Goal: Task Accomplishment & Management: Use online tool/utility

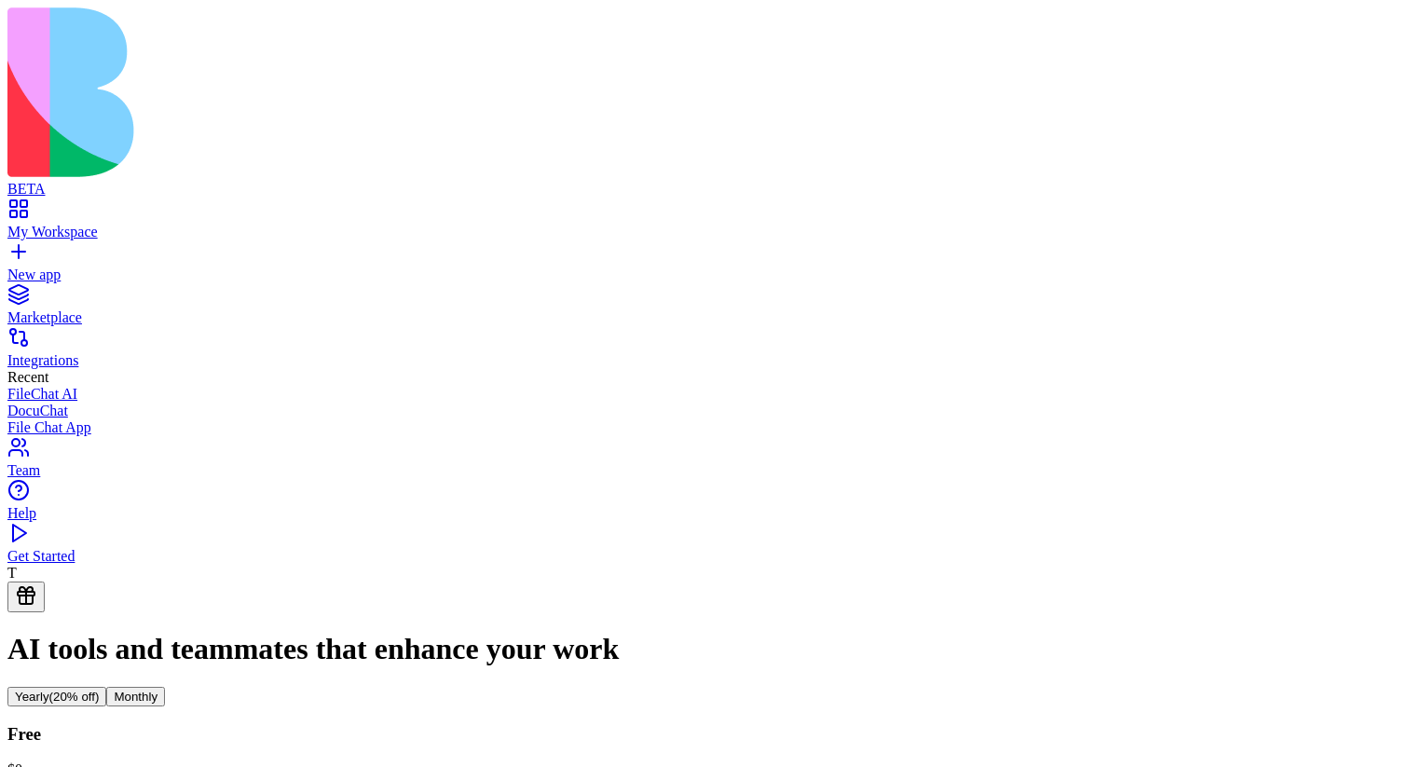
click at [95, 224] on div "My Workspace" at bounding box center [704, 232] width 1394 height 17
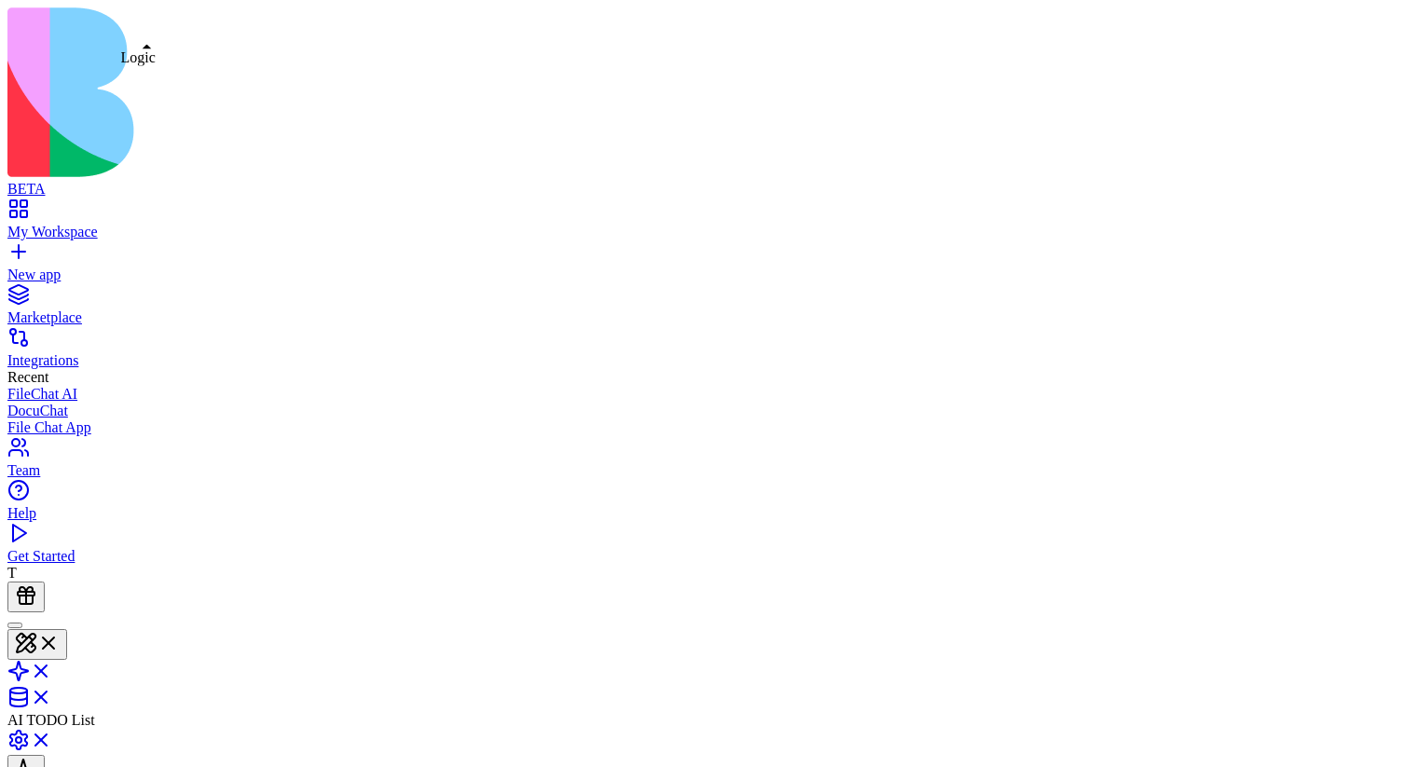
click at [52, 669] on link at bounding box center [29, 677] width 45 height 16
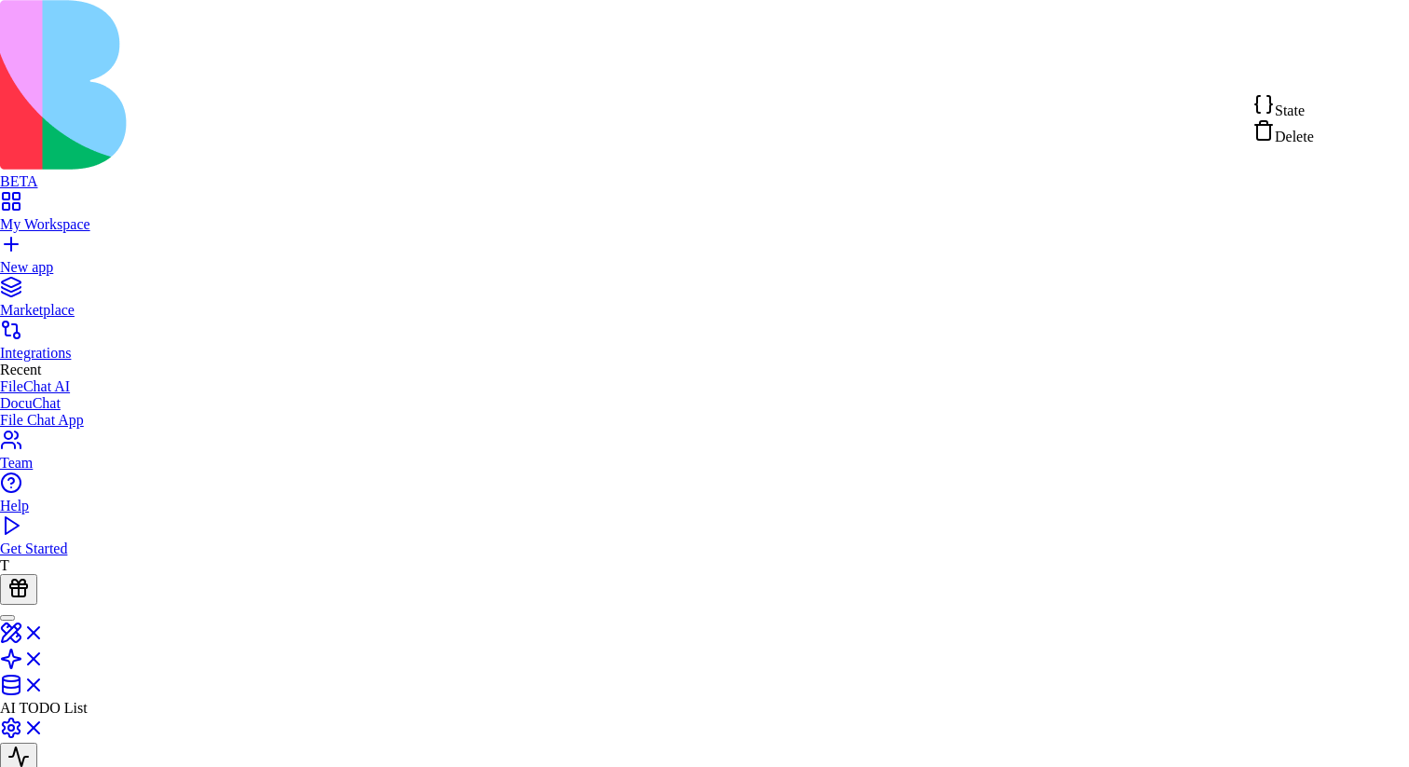
click at [1304, 116] on span "State" at bounding box center [1289, 110] width 30 height 16
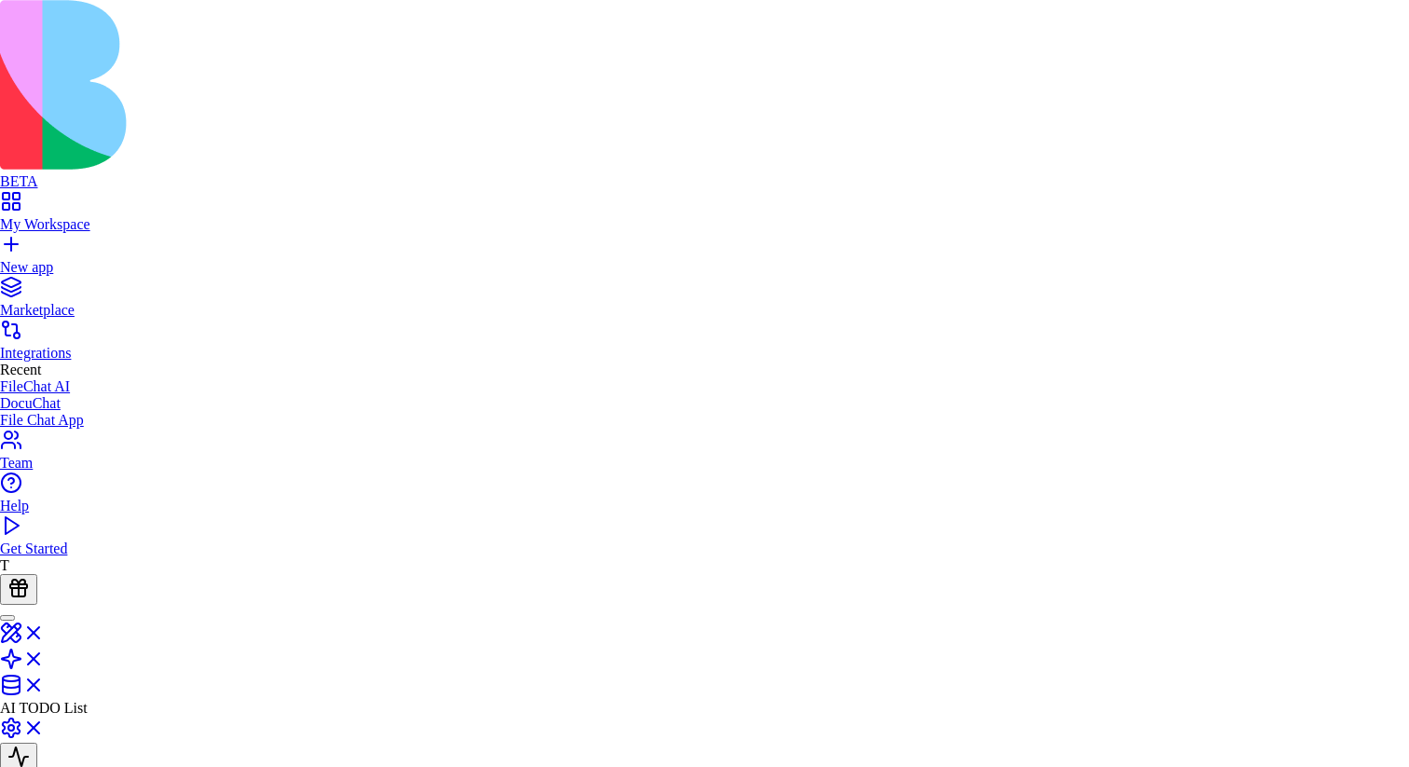
type textarea "**********"
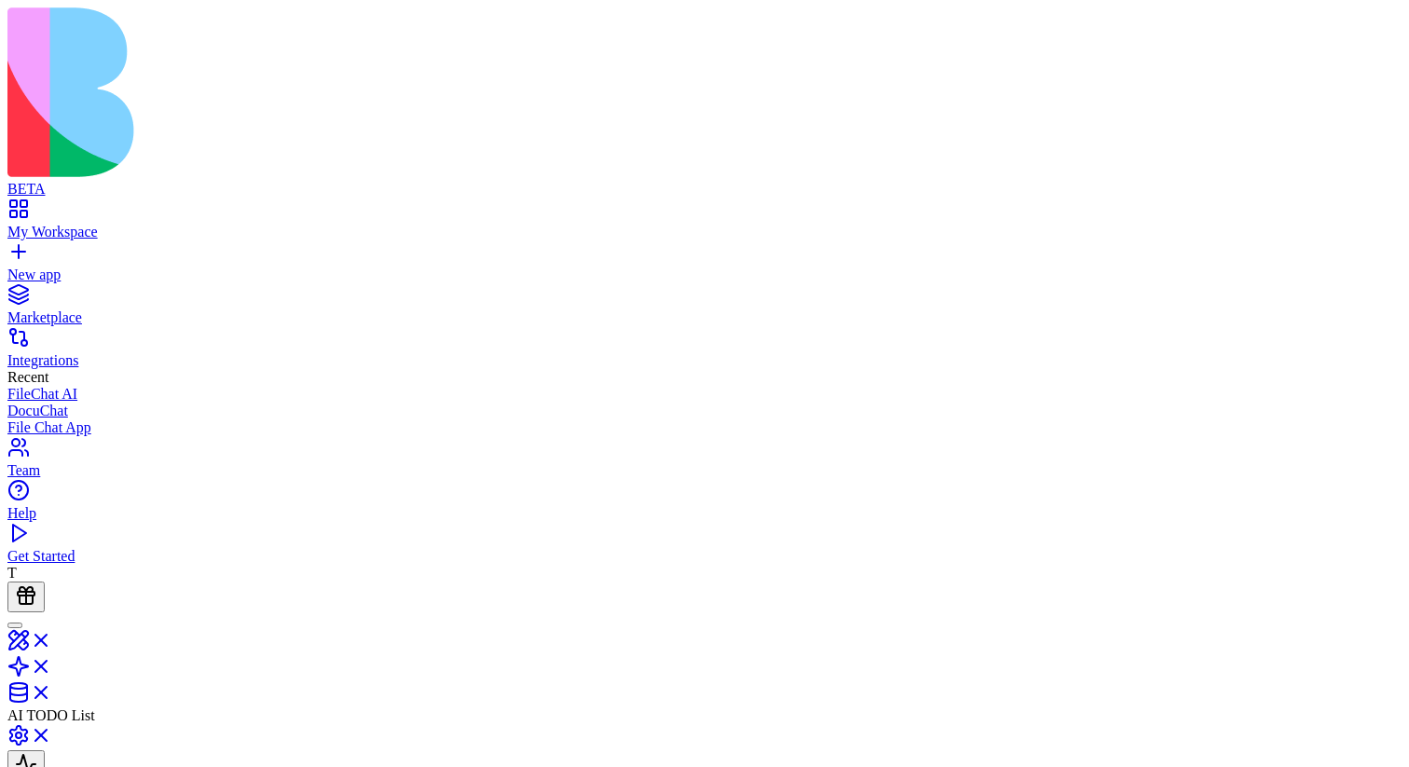
drag, startPoint x: 724, startPoint y: 381, endPoint x: 794, endPoint y: 381, distance: 69.9
click at [52, 690] on link at bounding box center [29, 698] width 45 height 16
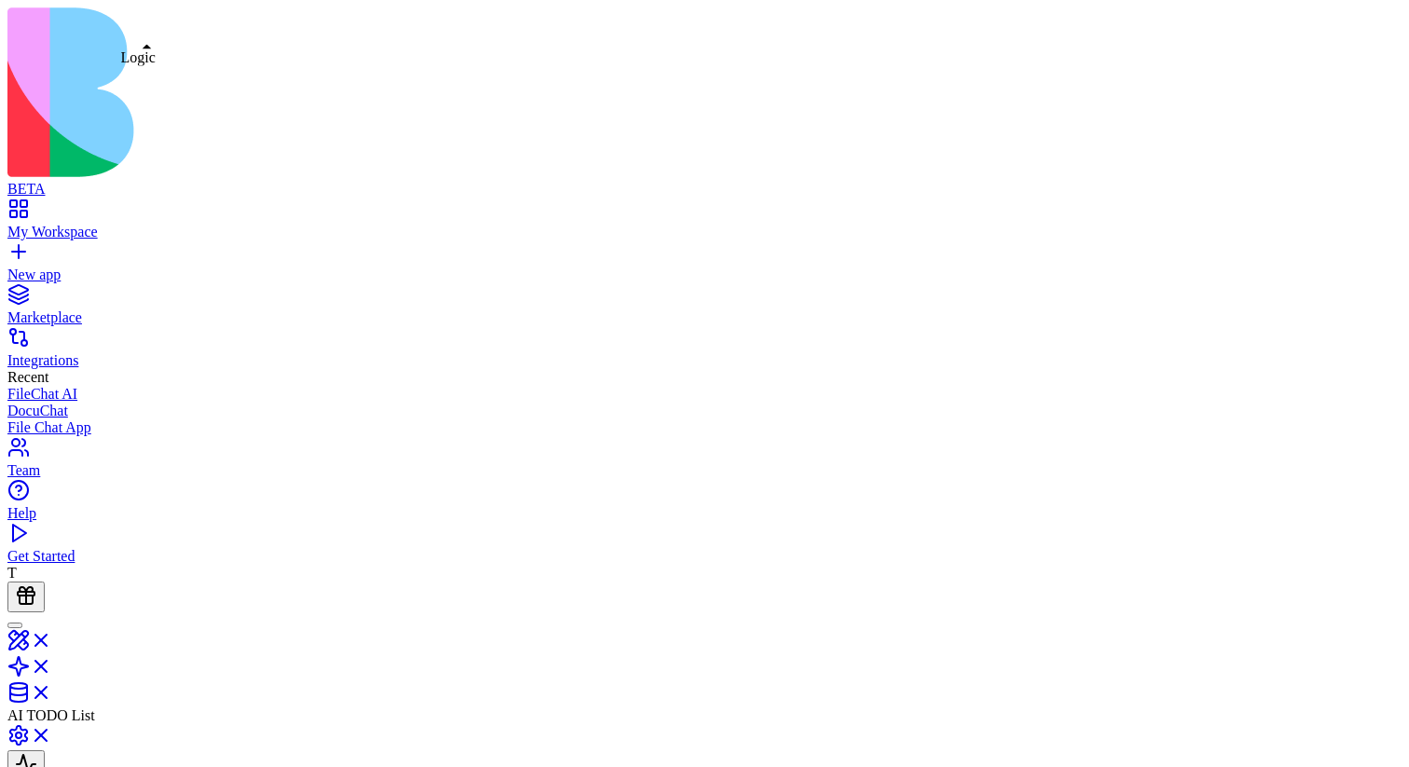
click at [52, 664] on link at bounding box center [29, 672] width 45 height 16
click at [52, 638] on link at bounding box center [29, 646] width 45 height 16
click at [52, 669] on link at bounding box center [29, 677] width 45 height 16
click at [52, 690] on link at bounding box center [29, 698] width 45 height 16
click at [52, 664] on link at bounding box center [29, 672] width 45 height 16
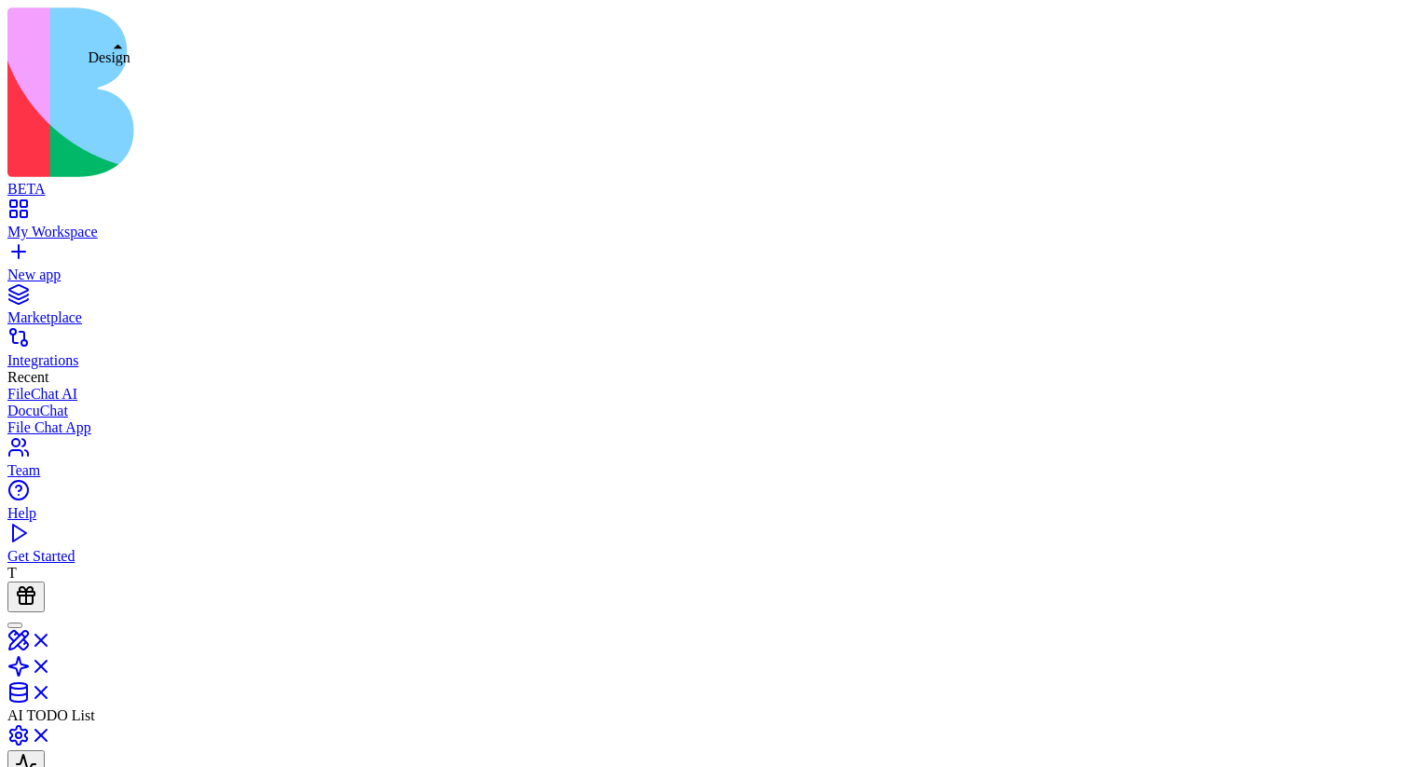
click at [52, 638] on link at bounding box center [29, 646] width 45 height 16
click at [52, 669] on link at bounding box center [29, 677] width 45 height 16
click at [52, 638] on link at bounding box center [29, 646] width 45 height 16
click at [52, 669] on link at bounding box center [29, 677] width 45 height 16
click at [52, 690] on link at bounding box center [29, 698] width 45 height 16
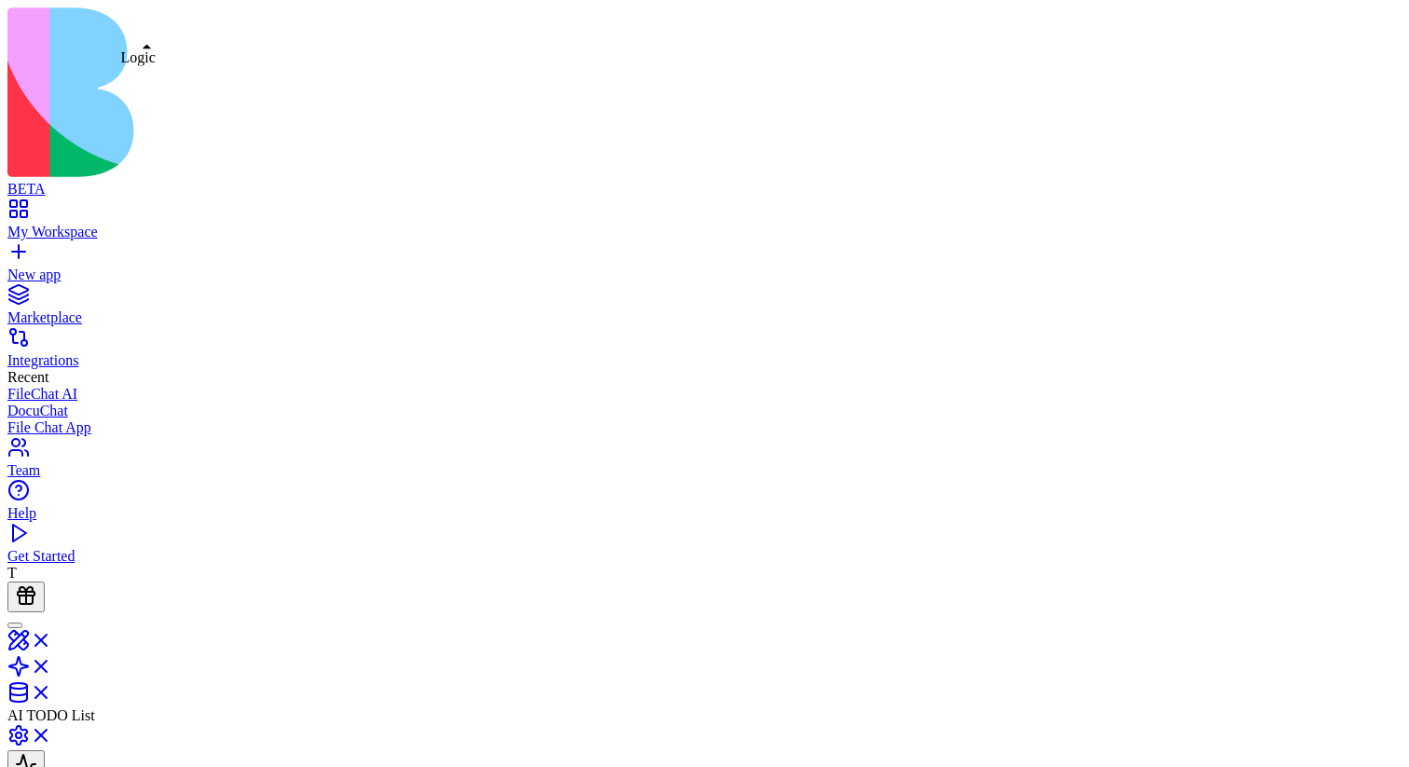
click at [52, 664] on link at bounding box center [29, 672] width 45 height 16
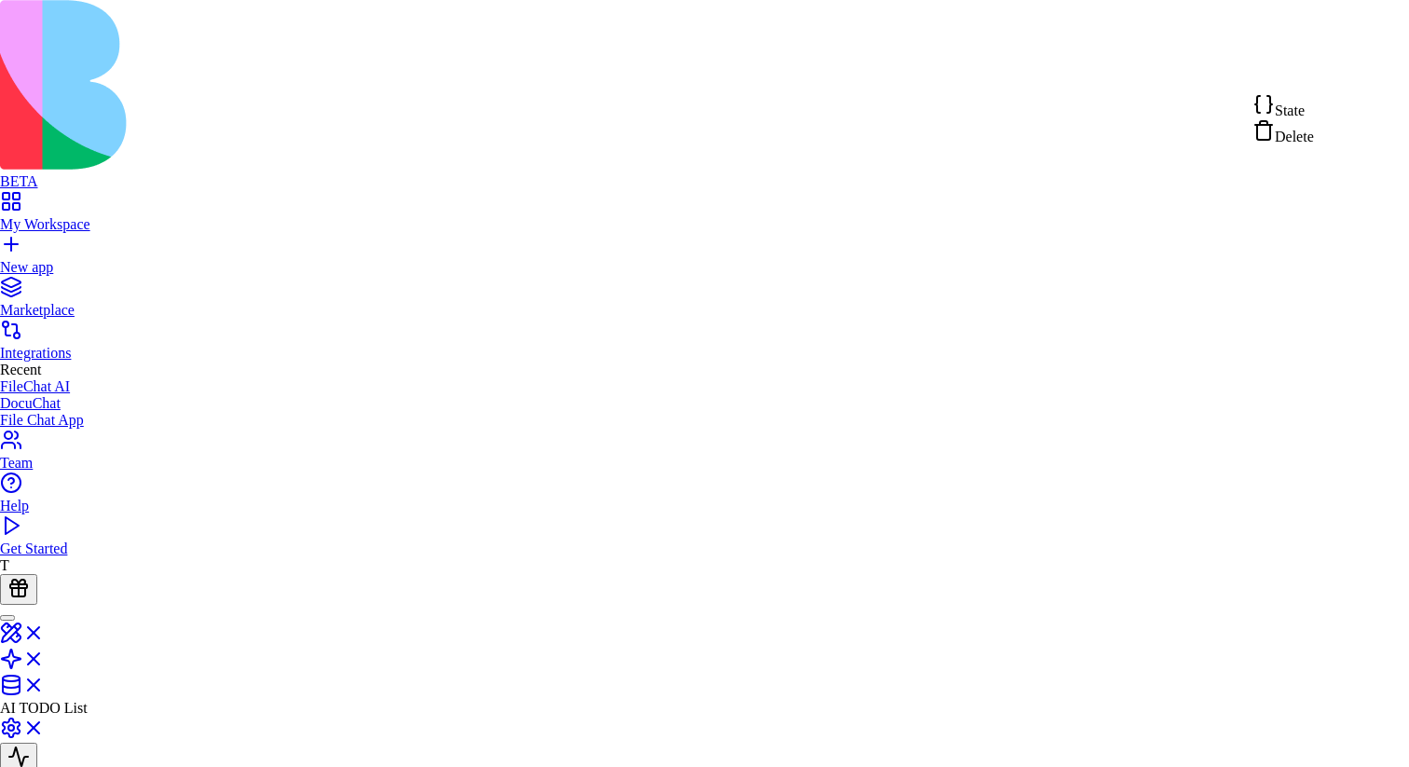
click at [1314, 105] on div "State" at bounding box center [1282, 106] width 61 height 26
drag, startPoint x: 593, startPoint y: 362, endPoint x: 739, endPoint y: 361, distance: 145.3
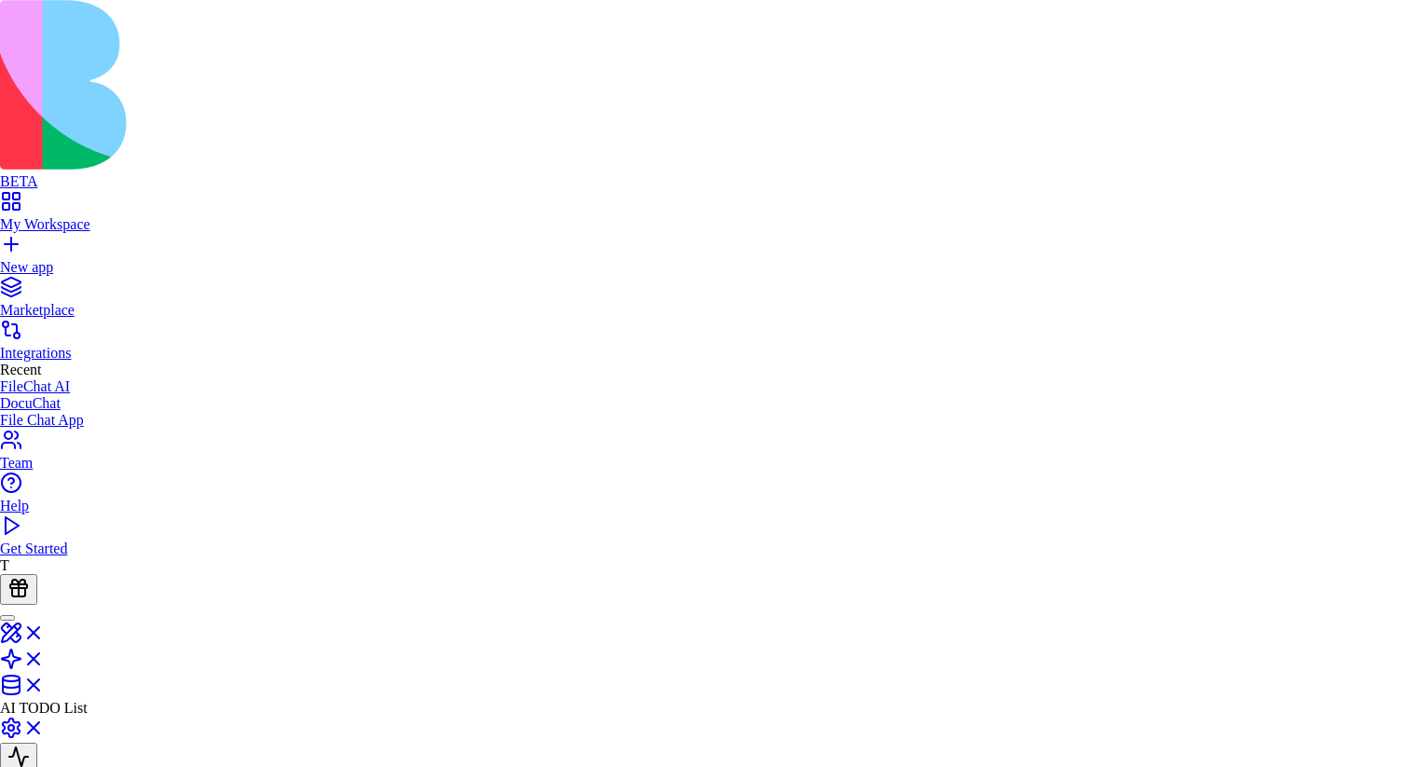
type textarea "**********"
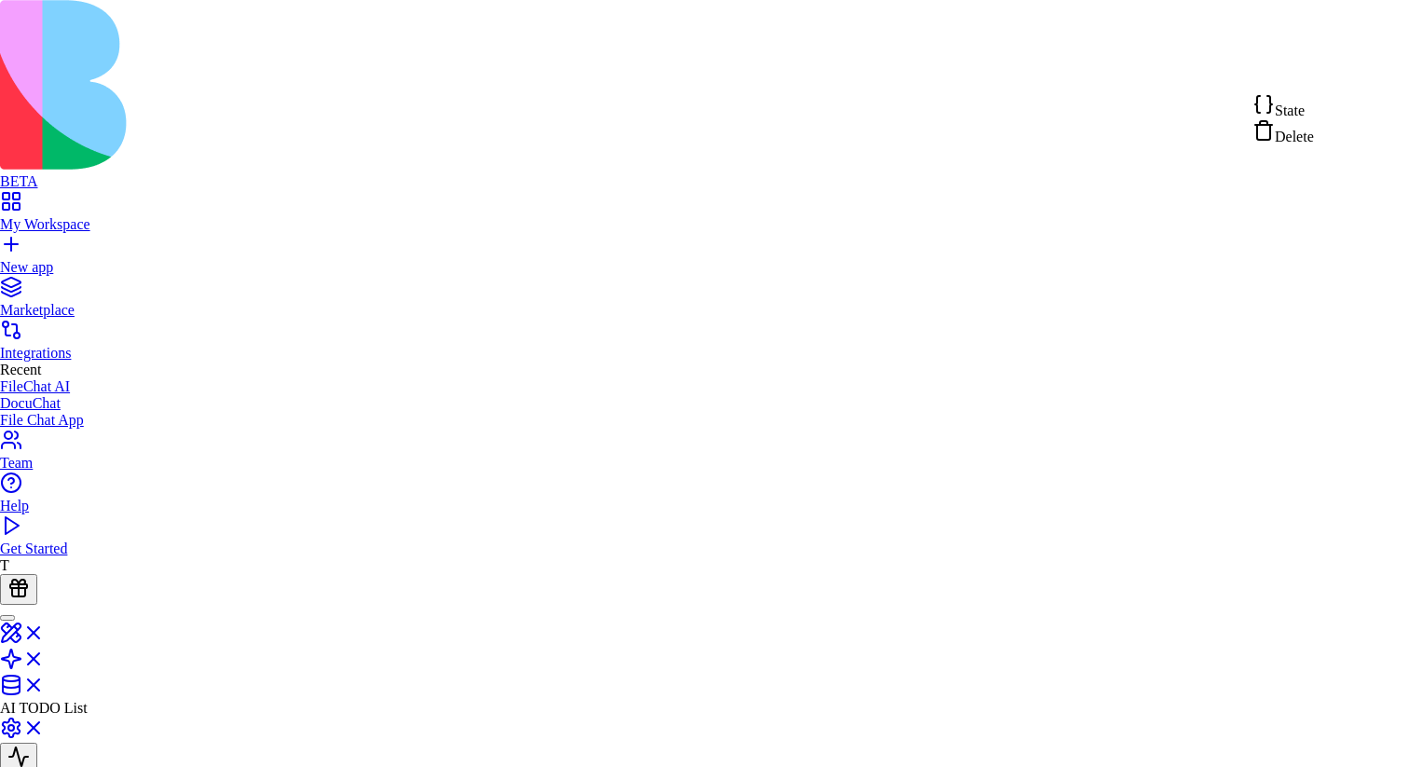
click at [1314, 105] on div "State" at bounding box center [1282, 106] width 61 height 26
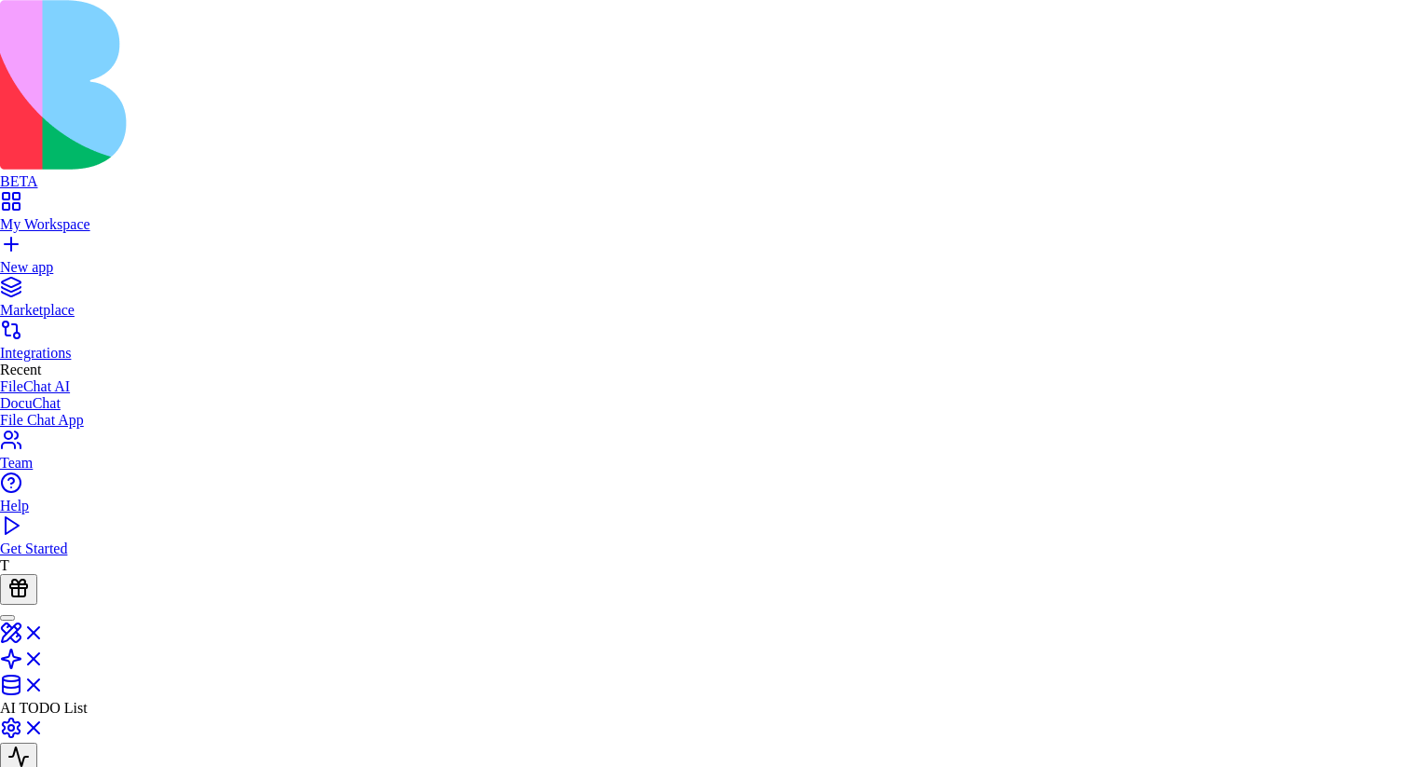
type textarea "**********"
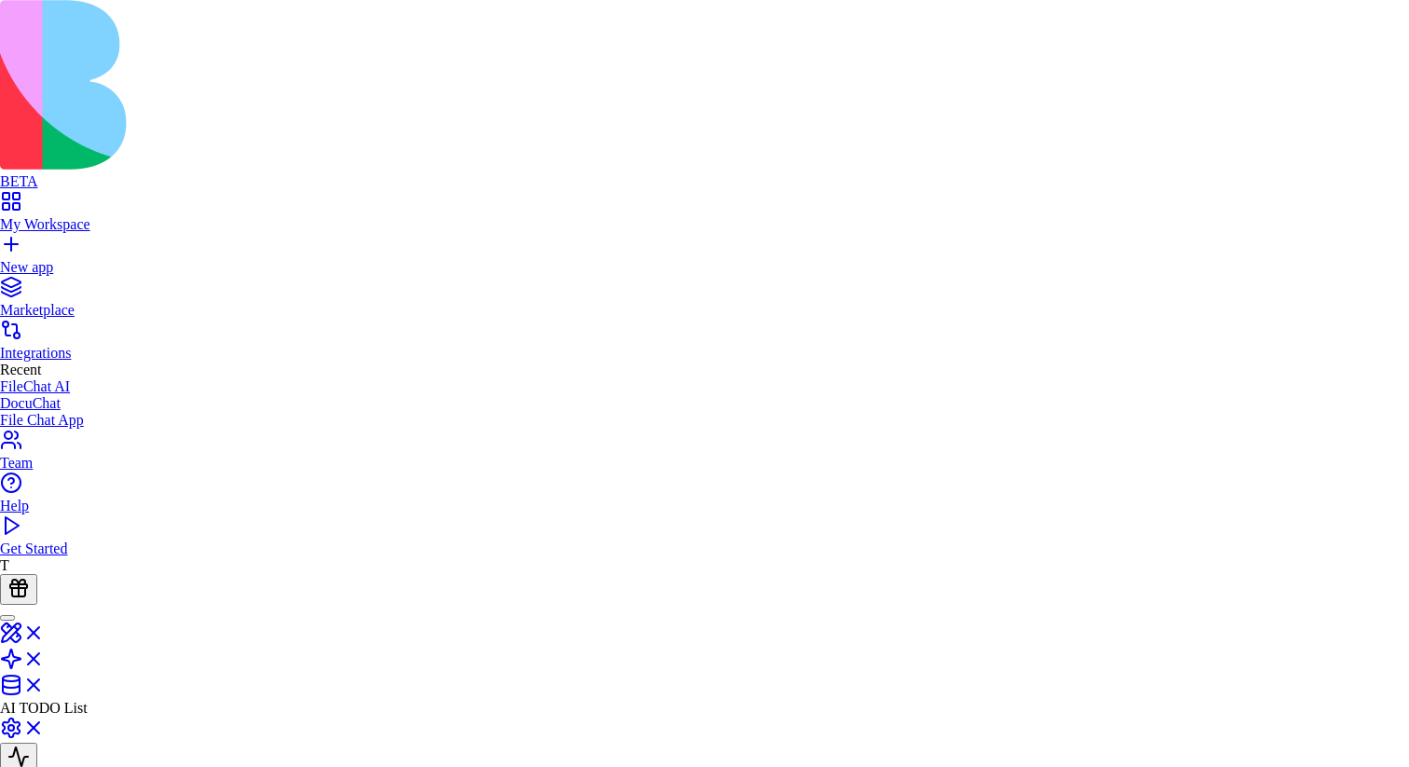
drag, startPoint x: 891, startPoint y: 414, endPoint x: 584, endPoint y: 426, distance: 306.7
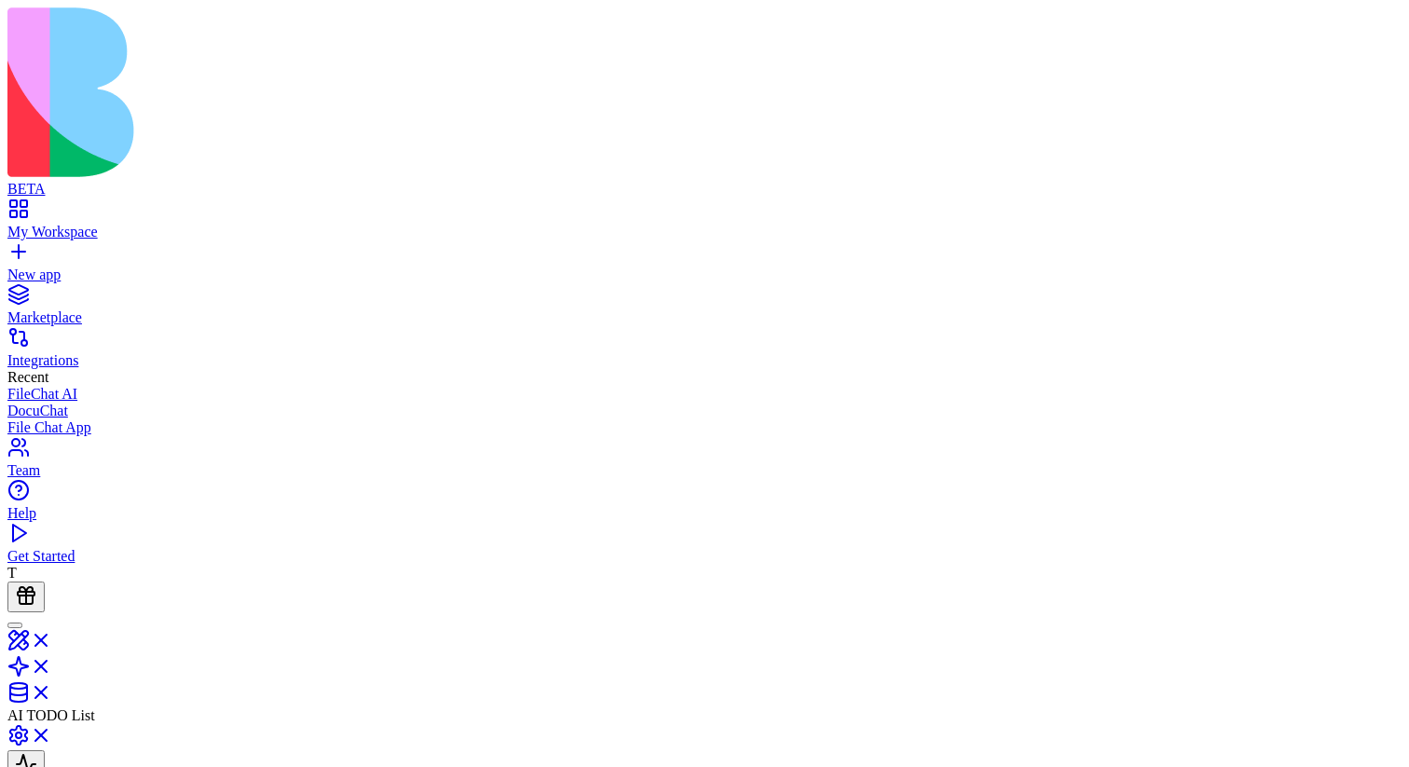
drag, startPoint x: 546, startPoint y: 341, endPoint x: 571, endPoint y: 410, distance: 73.4
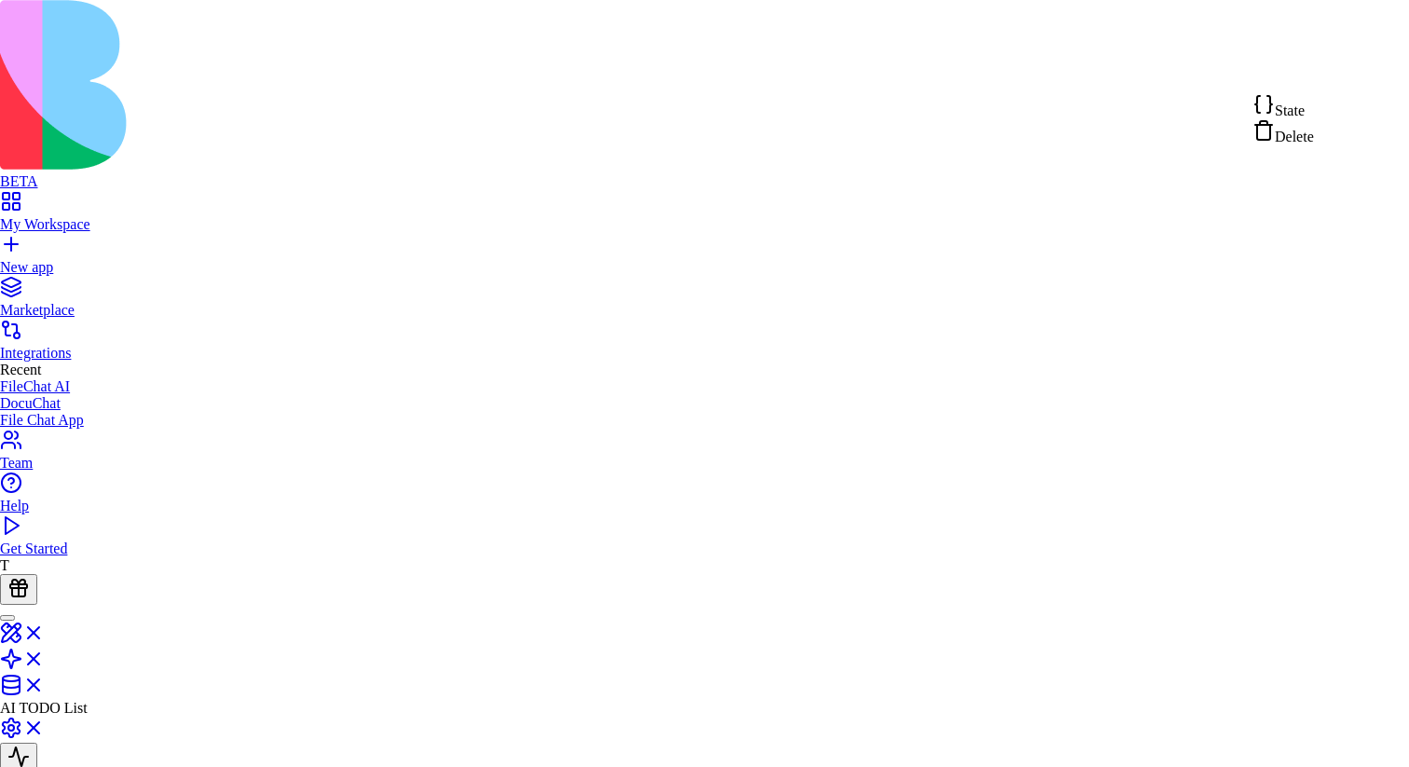
click at [1314, 97] on div "State" at bounding box center [1282, 106] width 61 height 26
type textarea "**********"
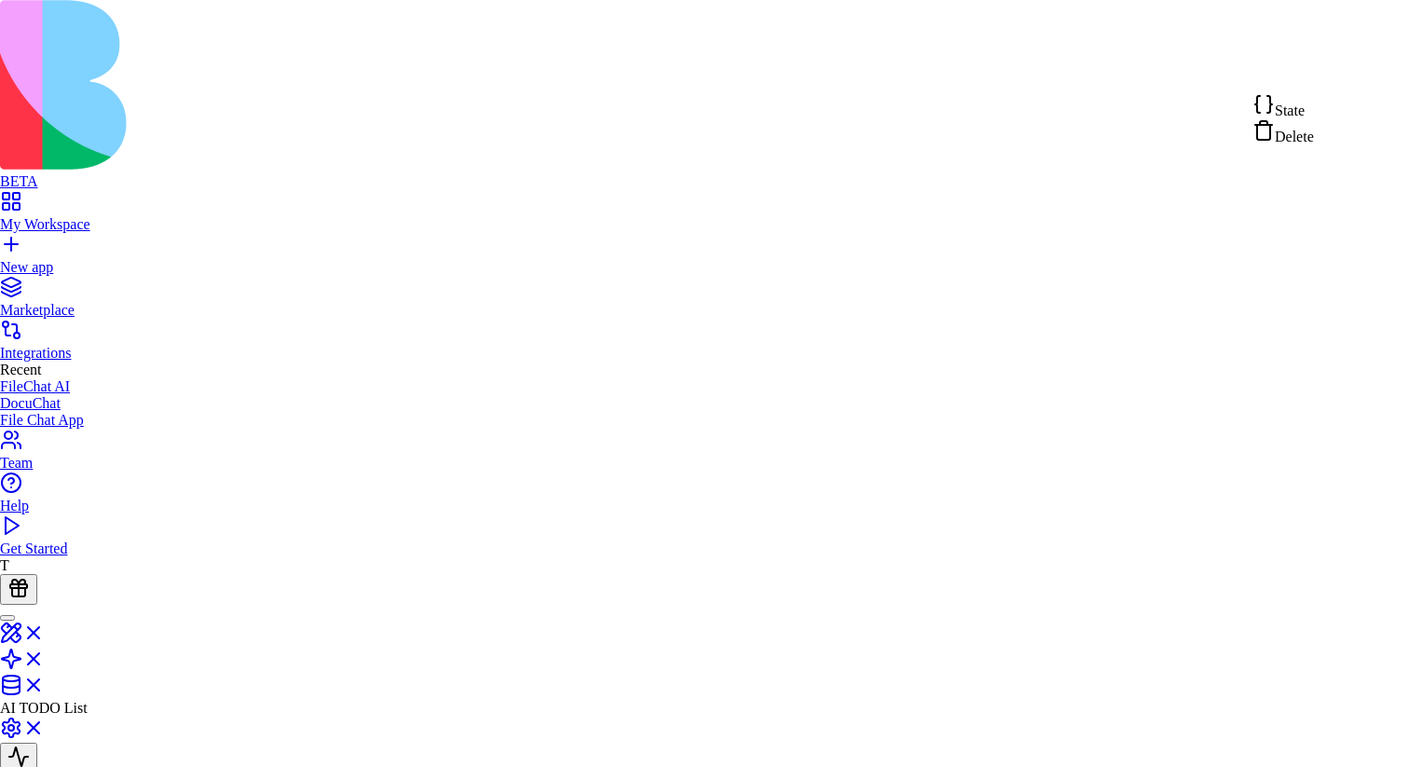
click at [1314, 98] on div "State Delete" at bounding box center [1282, 119] width 61 height 52
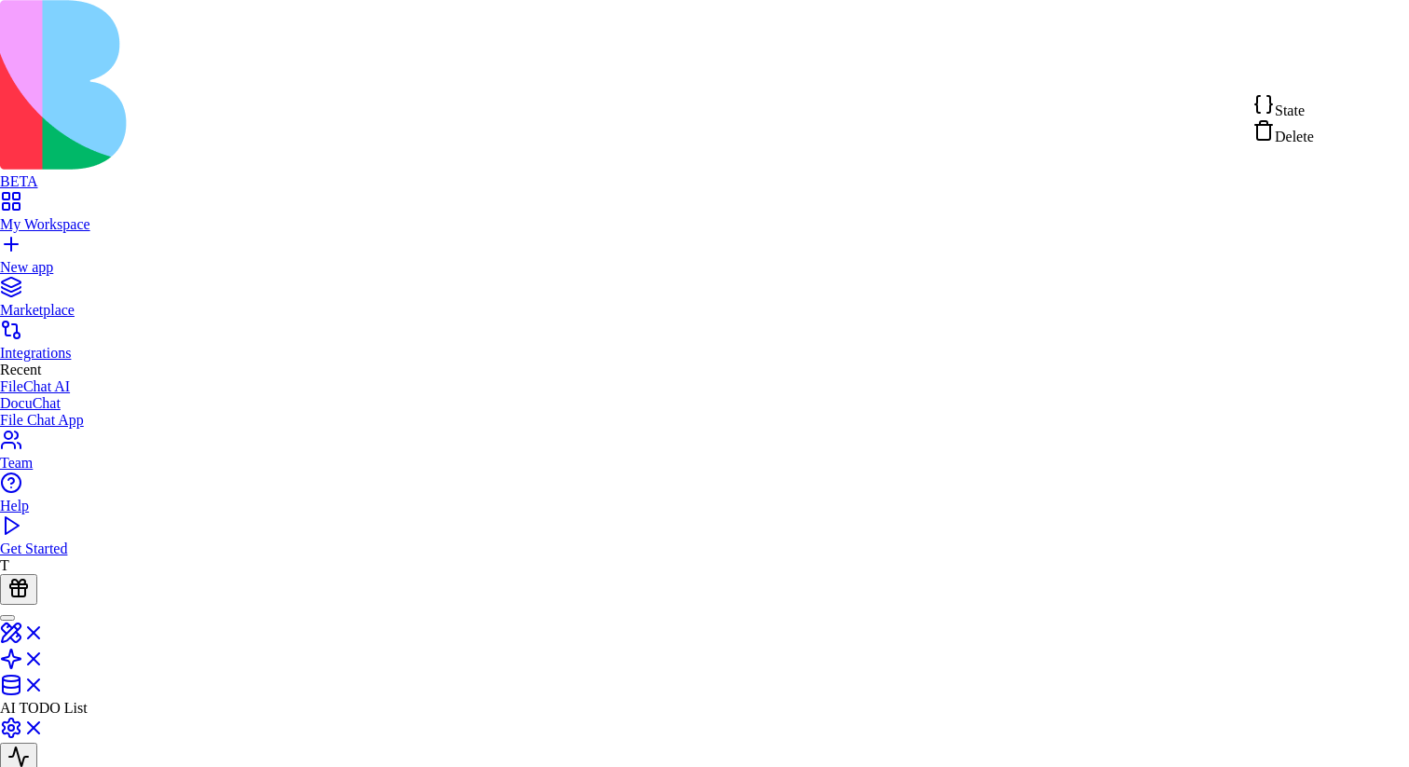
click at [1314, 110] on div "State" at bounding box center [1282, 106] width 61 height 26
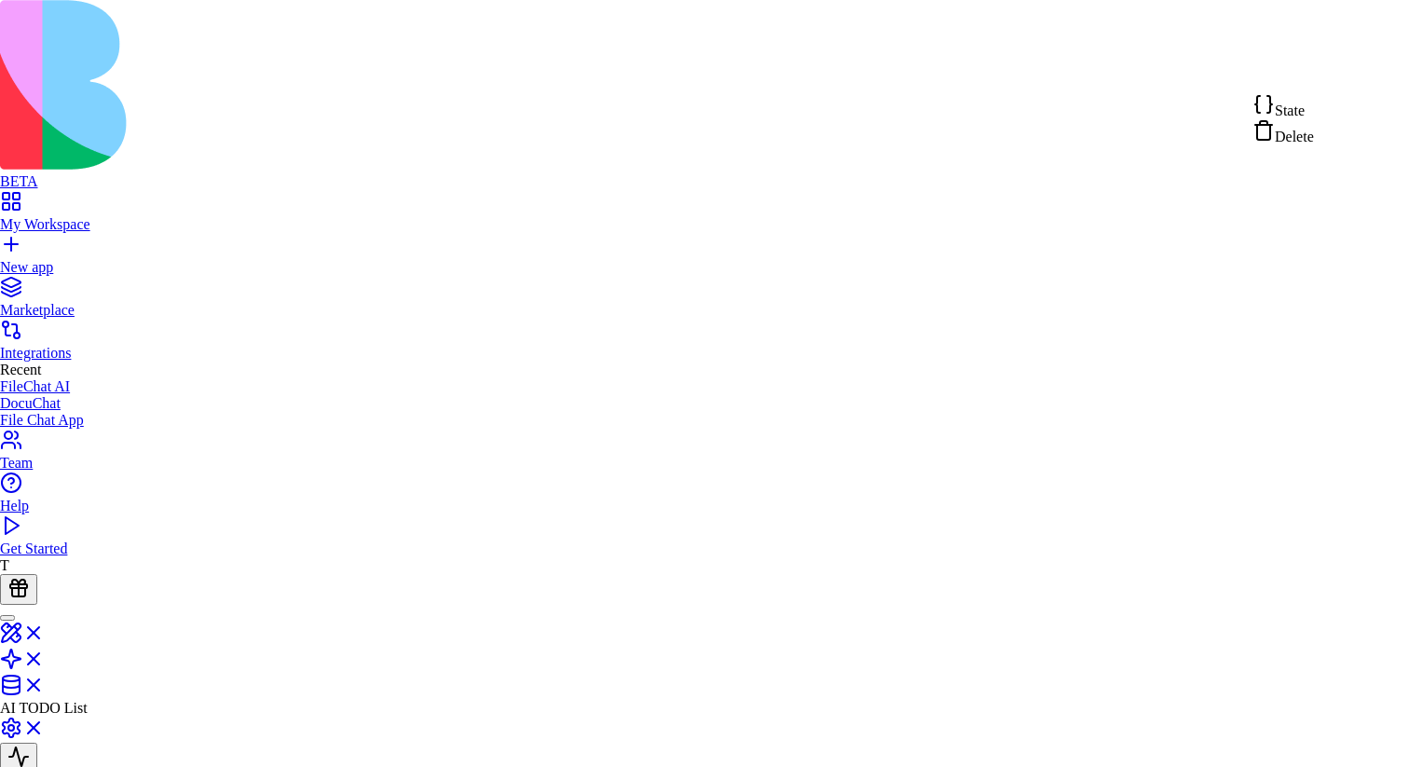
click at [1314, 102] on div "State" at bounding box center [1282, 106] width 61 height 26
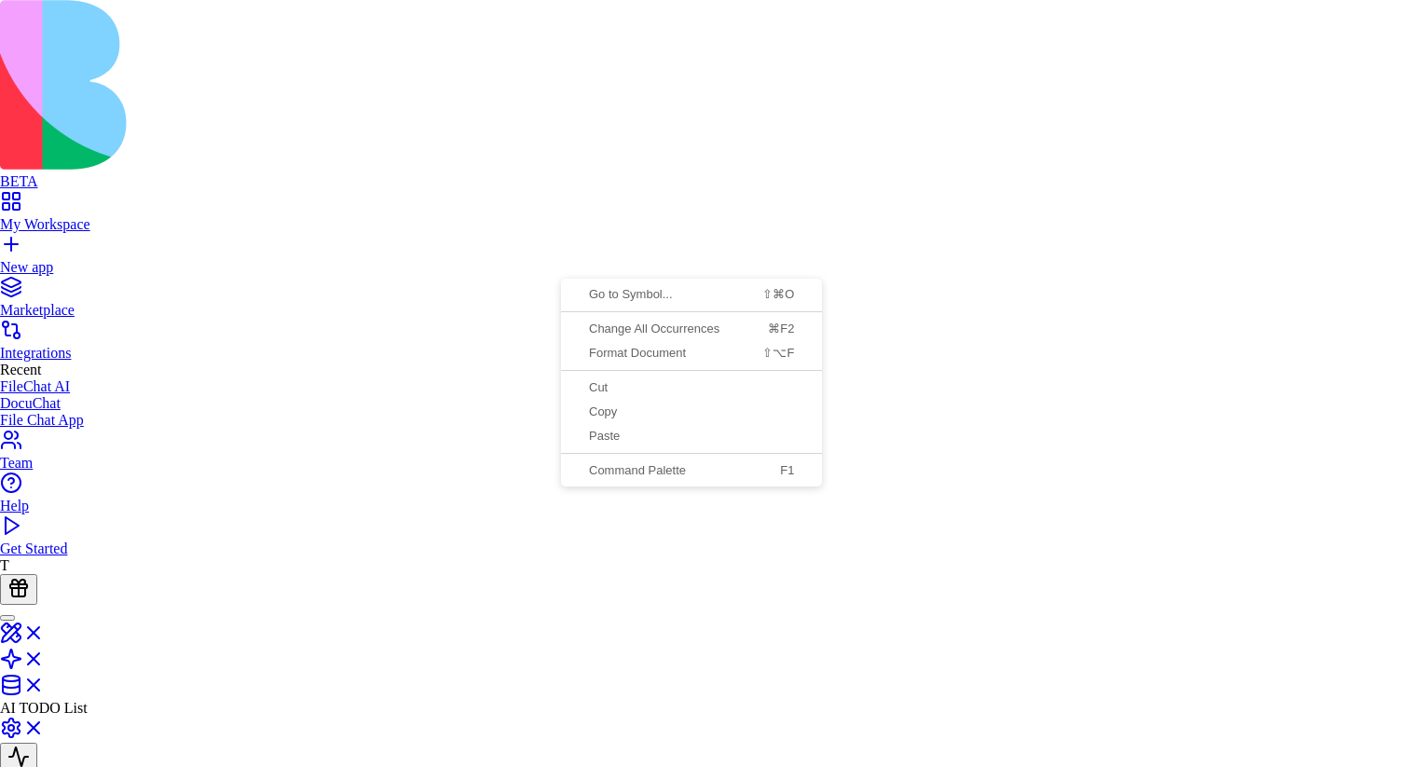
scroll to position [0, 40]
drag, startPoint x: 592, startPoint y: 399, endPoint x: 885, endPoint y: 393, distance: 293.5
type textarea "**********"
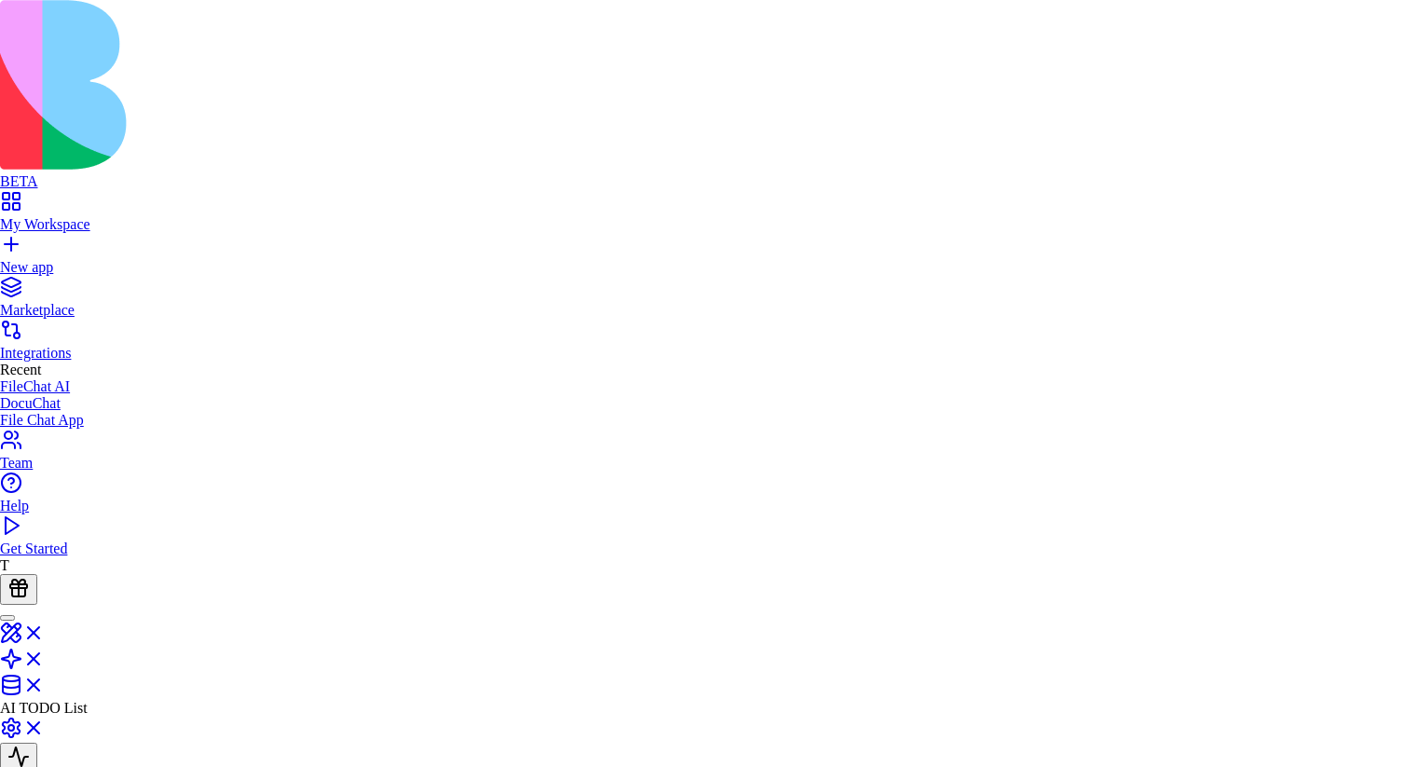
scroll to position [17, 3116]
drag, startPoint x: 1334, startPoint y: 131, endPoint x: 1329, endPoint y: 106, distance: 25.6
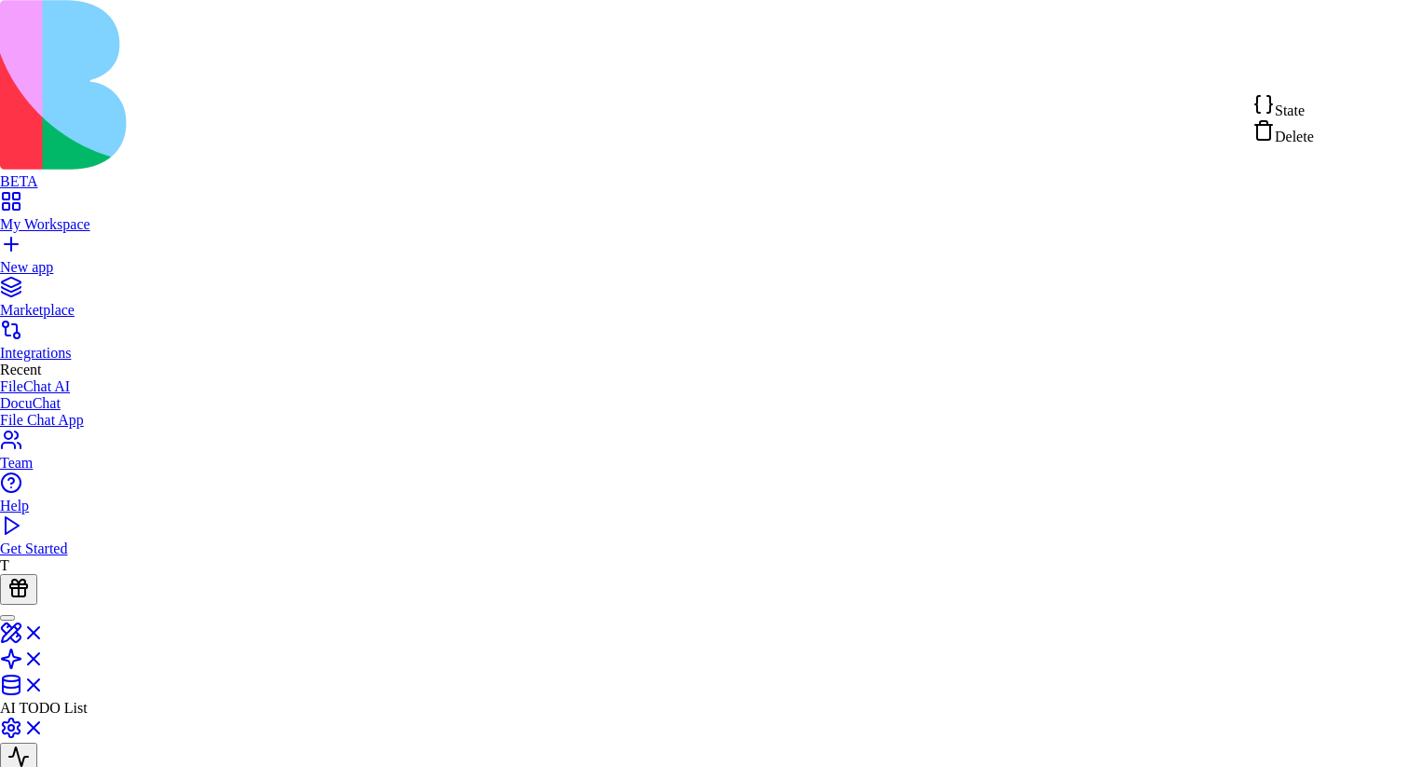
click at [1314, 106] on div "State Delete" at bounding box center [1282, 119] width 61 height 52
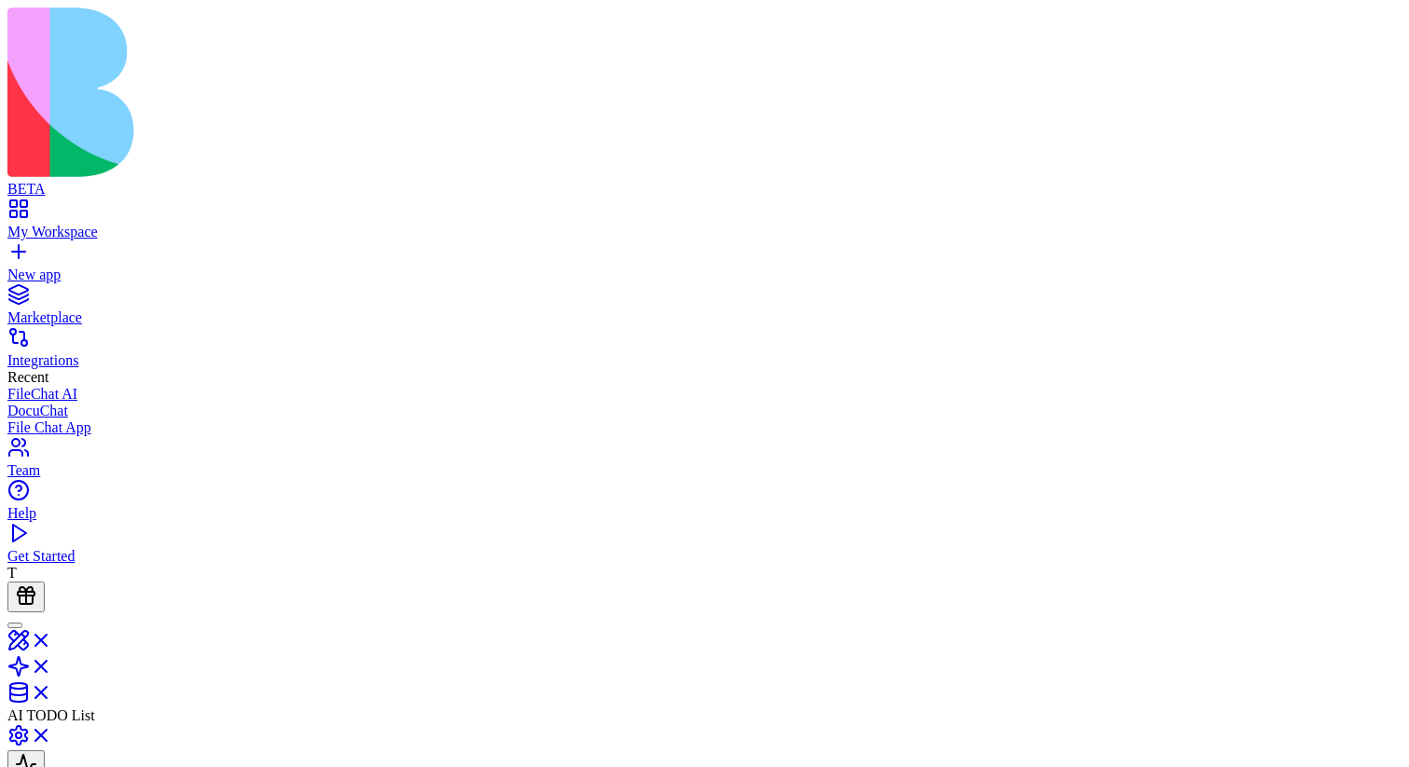
click at [1350, 68] on html "**********" at bounding box center [704, 654] width 1409 height 1308
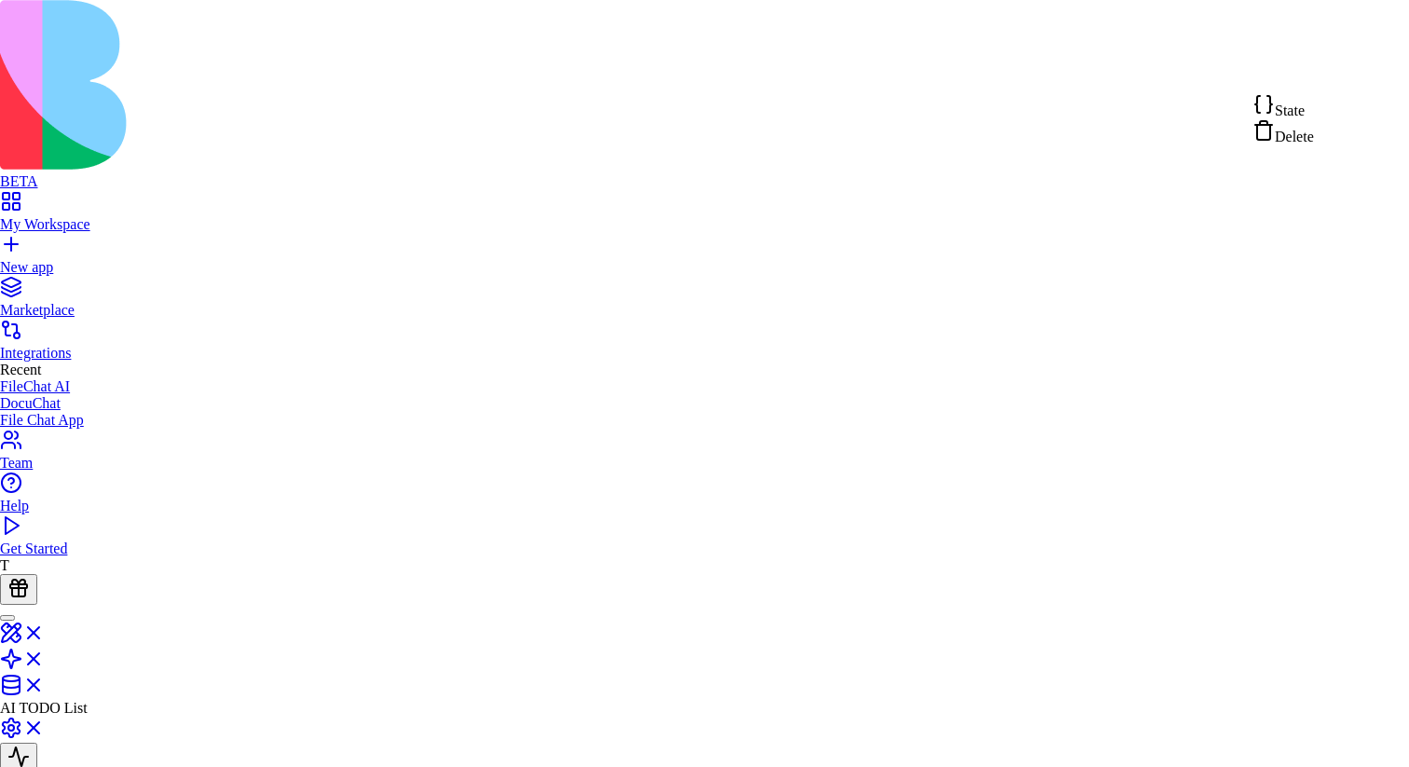
click at [1314, 107] on div "State" at bounding box center [1282, 106] width 61 height 26
type textarea "**********"
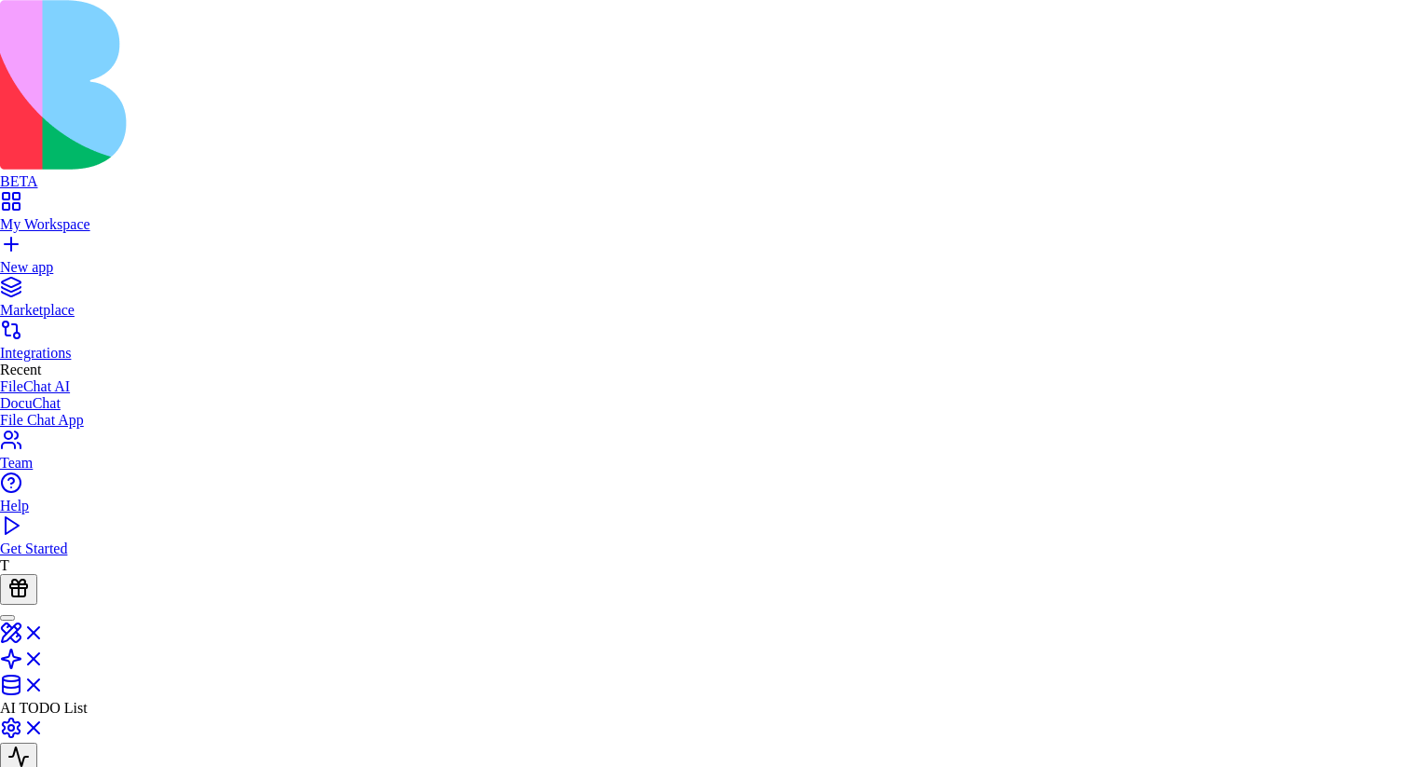
scroll to position [17, 27]
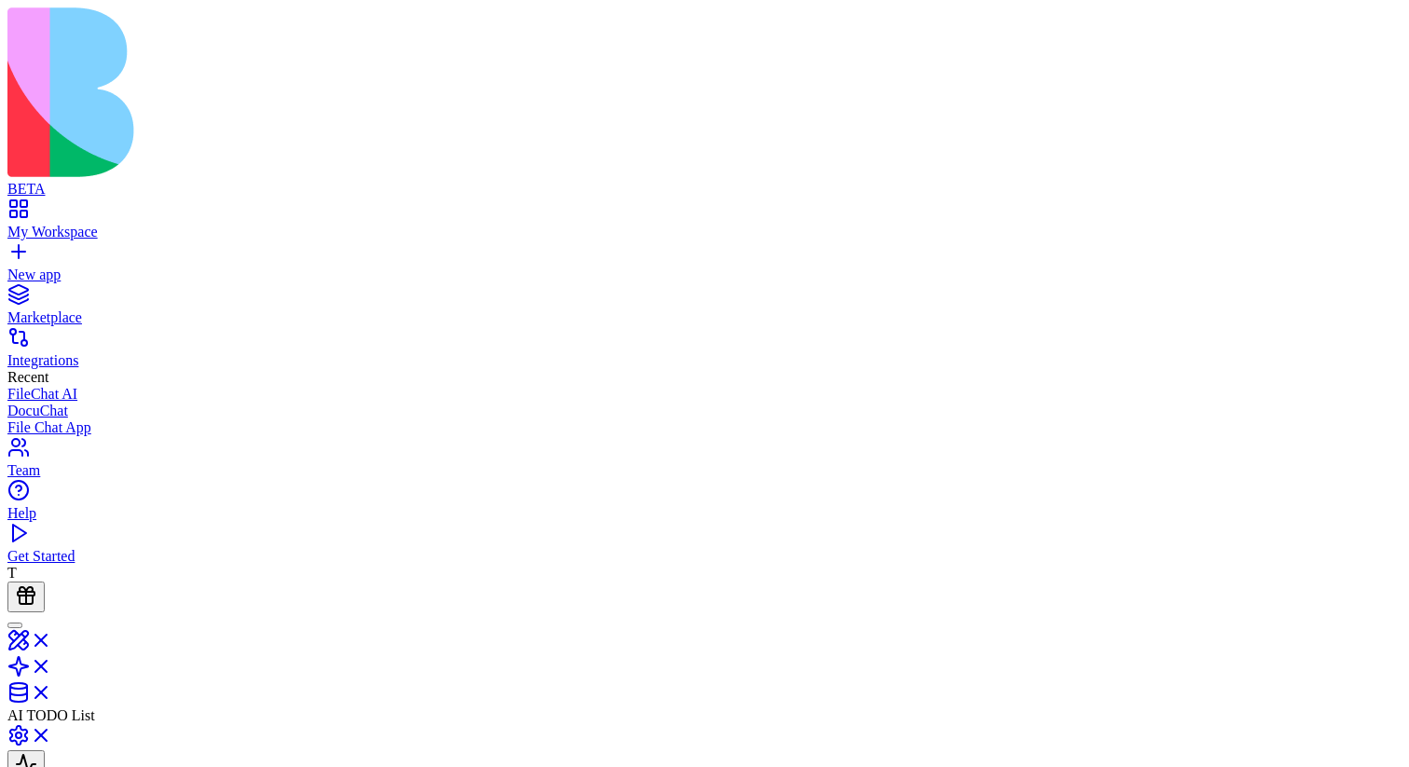
click at [1357, 77] on html "**********" at bounding box center [704, 654] width 1409 height 1308
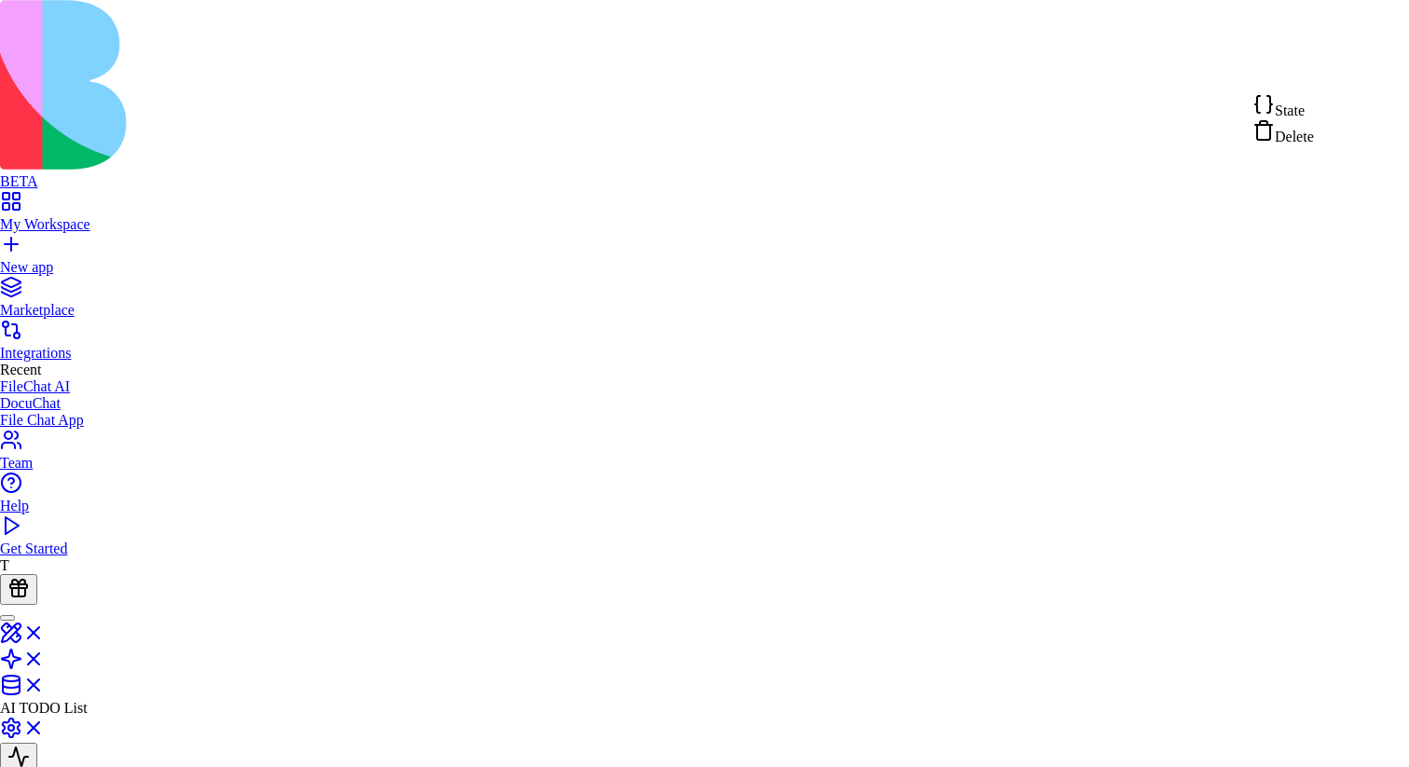
click at [1314, 118] on div "State" at bounding box center [1282, 106] width 61 height 26
drag, startPoint x: 541, startPoint y: 307, endPoint x: 995, endPoint y: 310, distance: 453.7
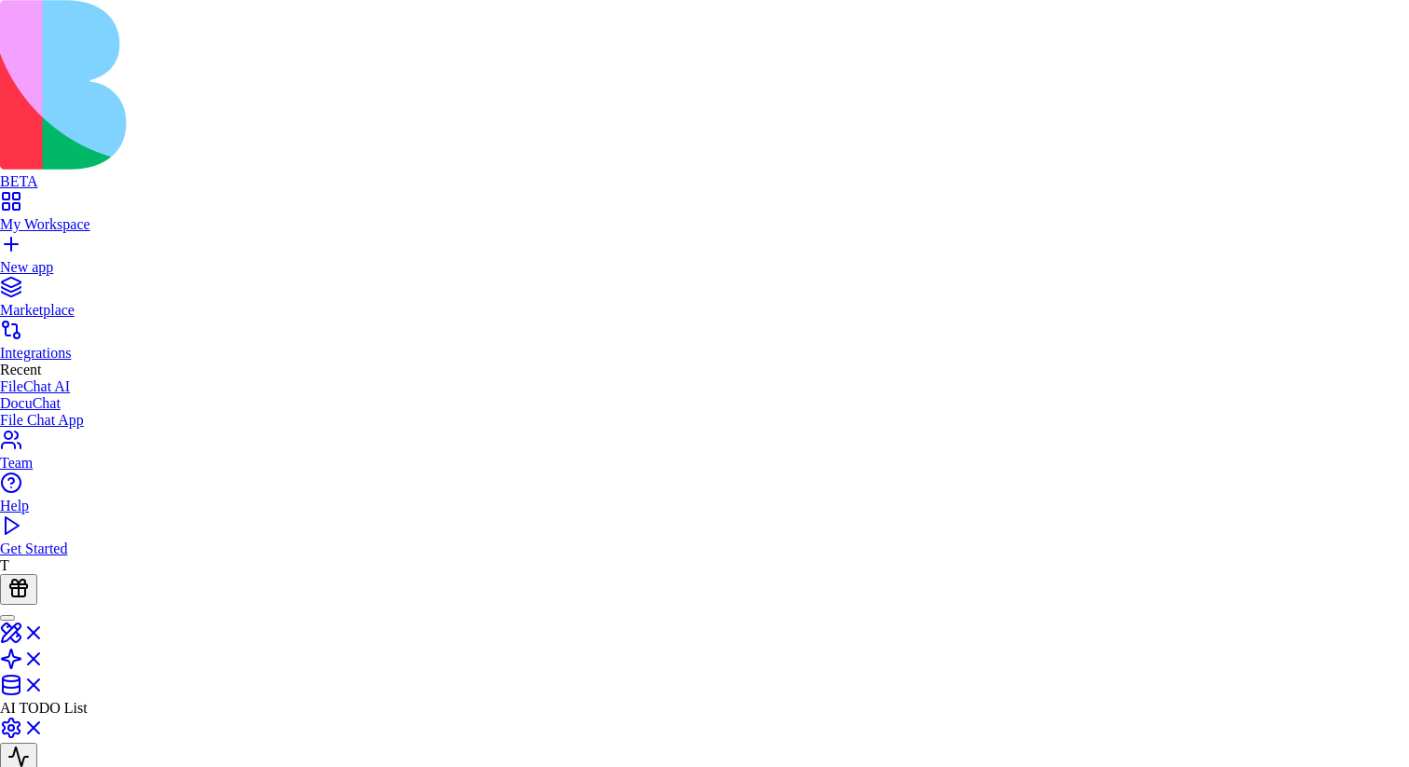
drag, startPoint x: 689, startPoint y: 590, endPoint x: 675, endPoint y: 473, distance: 117.3
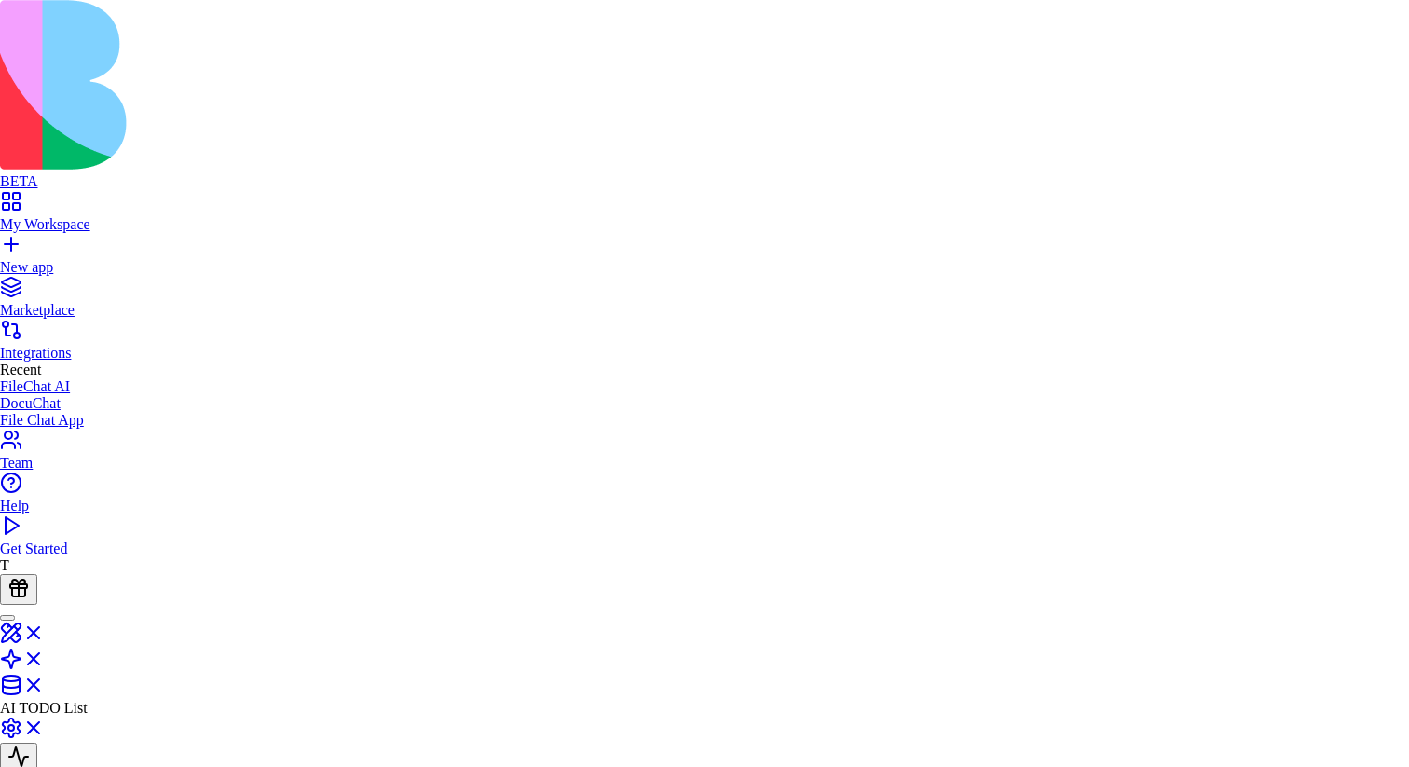
type textarea "**********"
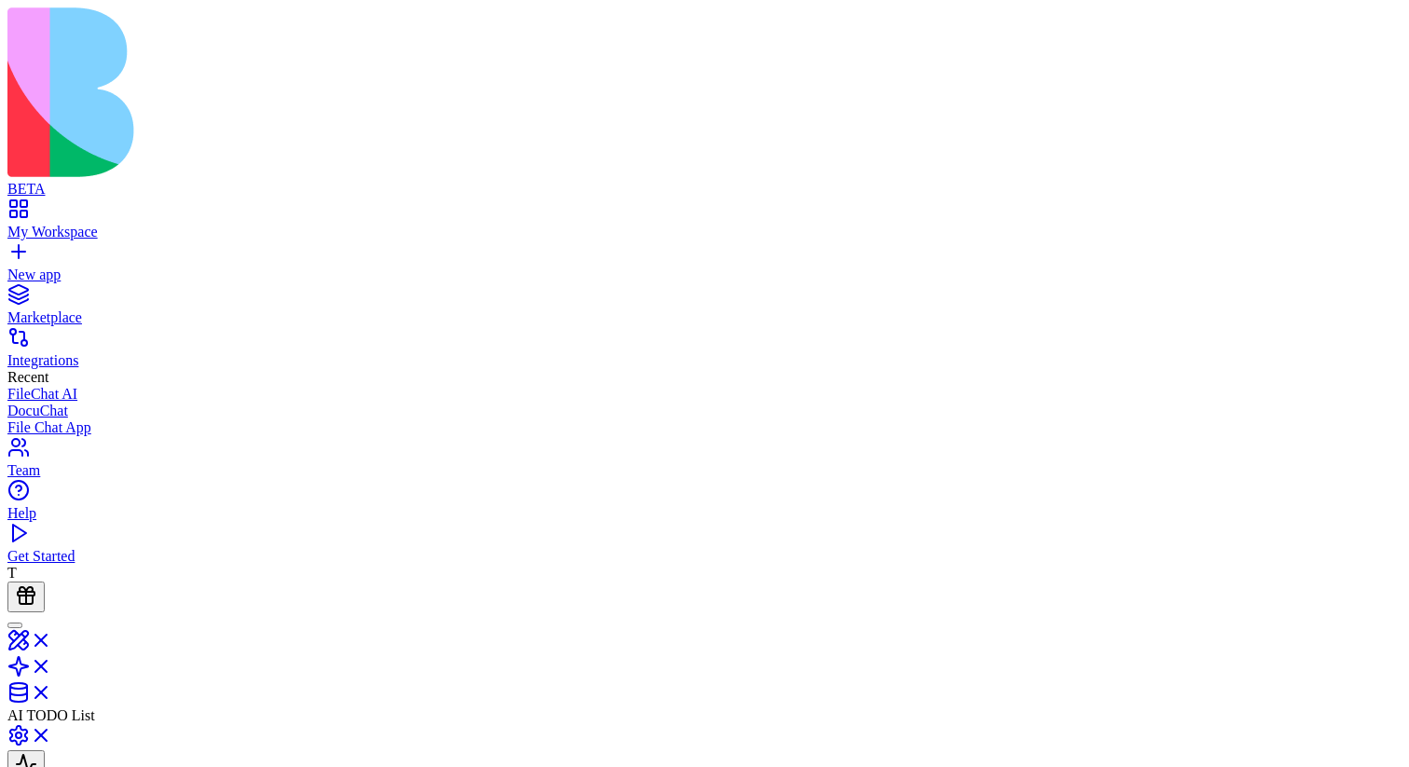
click at [1351, 83] on html "**********" at bounding box center [704, 654] width 1409 height 1308
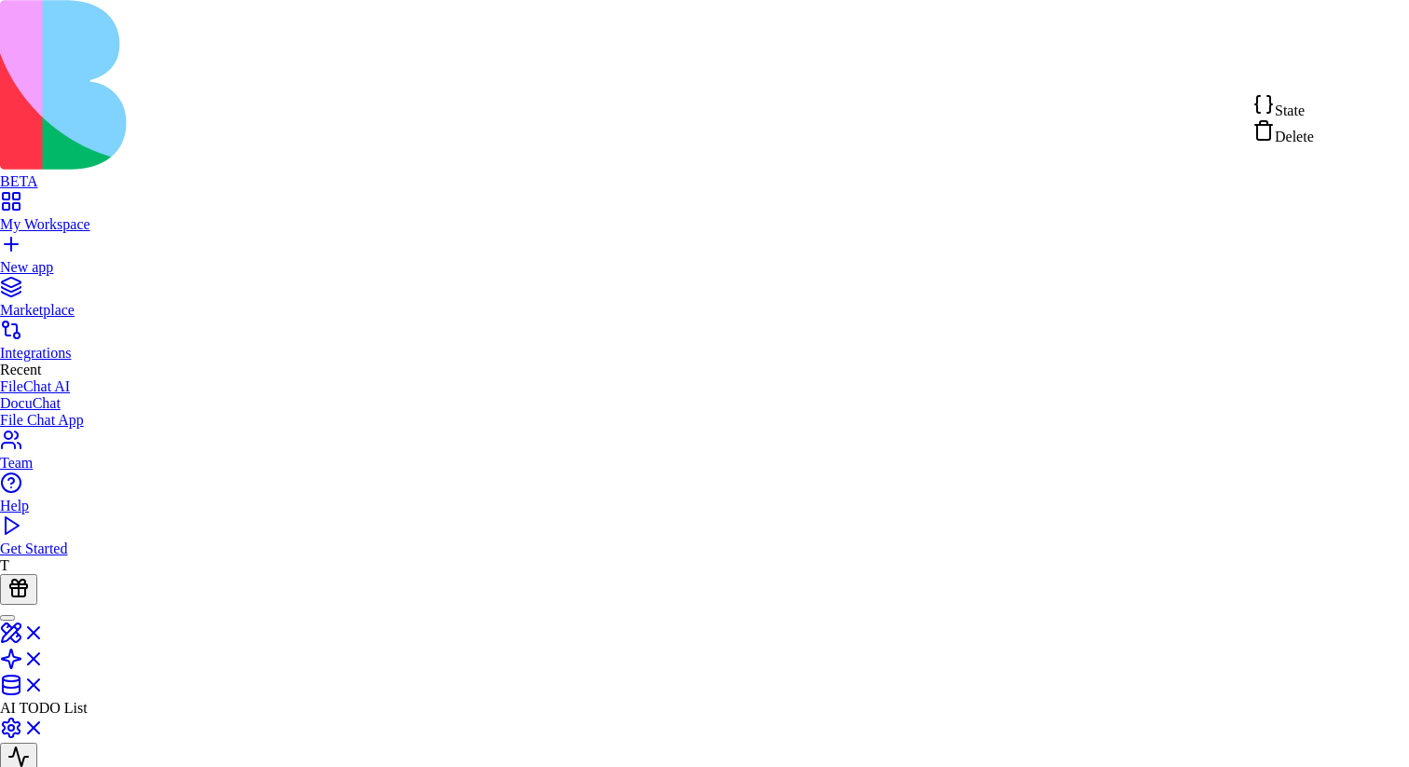
click at [1314, 99] on div "State" at bounding box center [1282, 106] width 61 height 26
type textarea "**********"
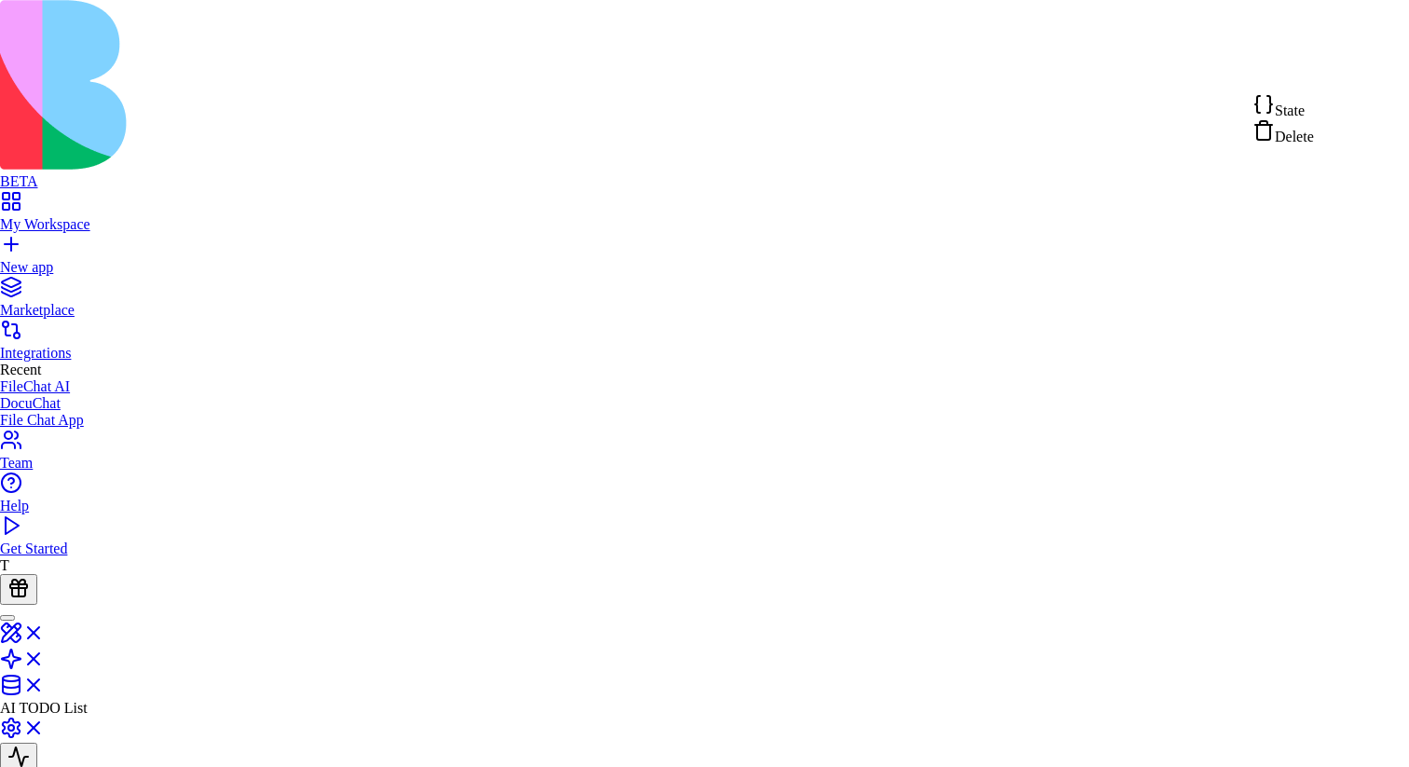
click at [1314, 102] on div "State" at bounding box center [1282, 106] width 61 height 26
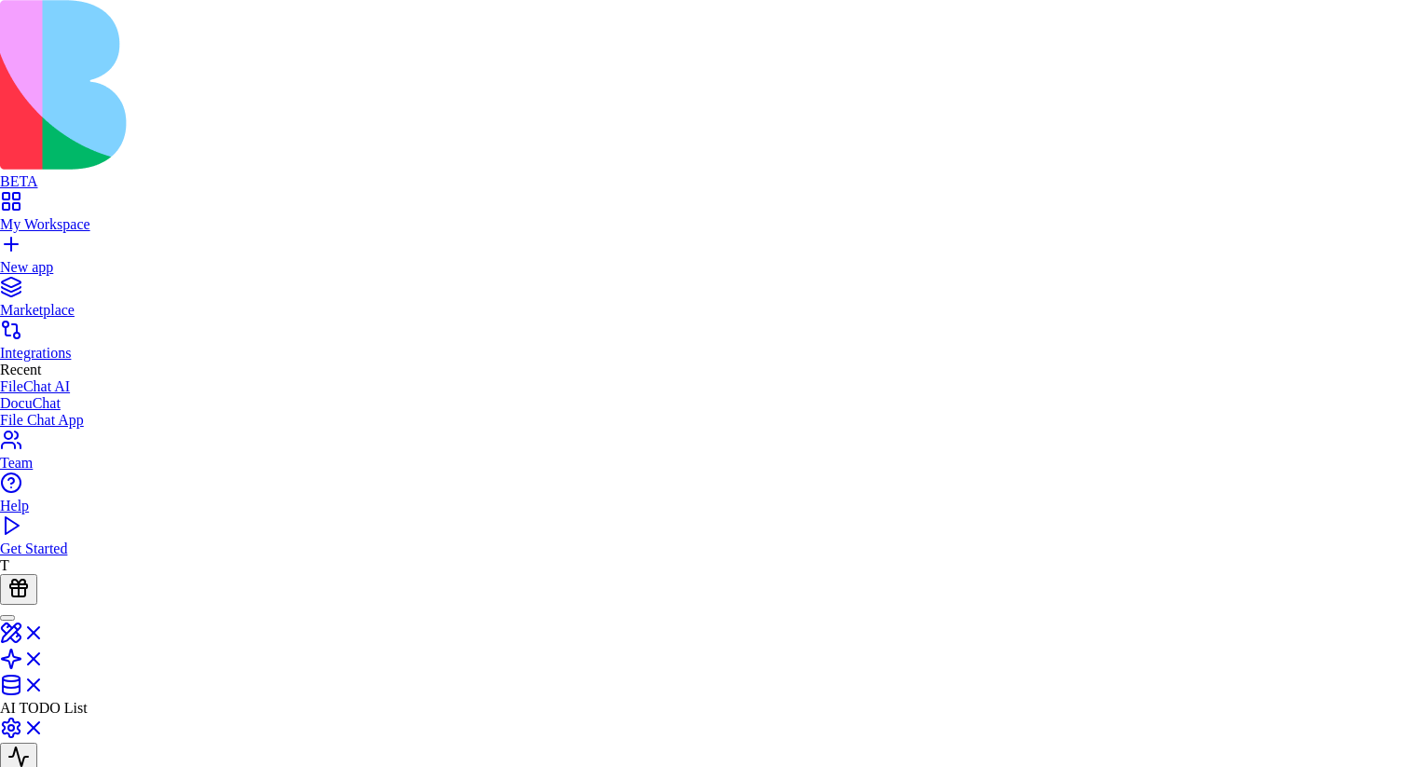
scroll to position [17, 559]
type textarea "**********"
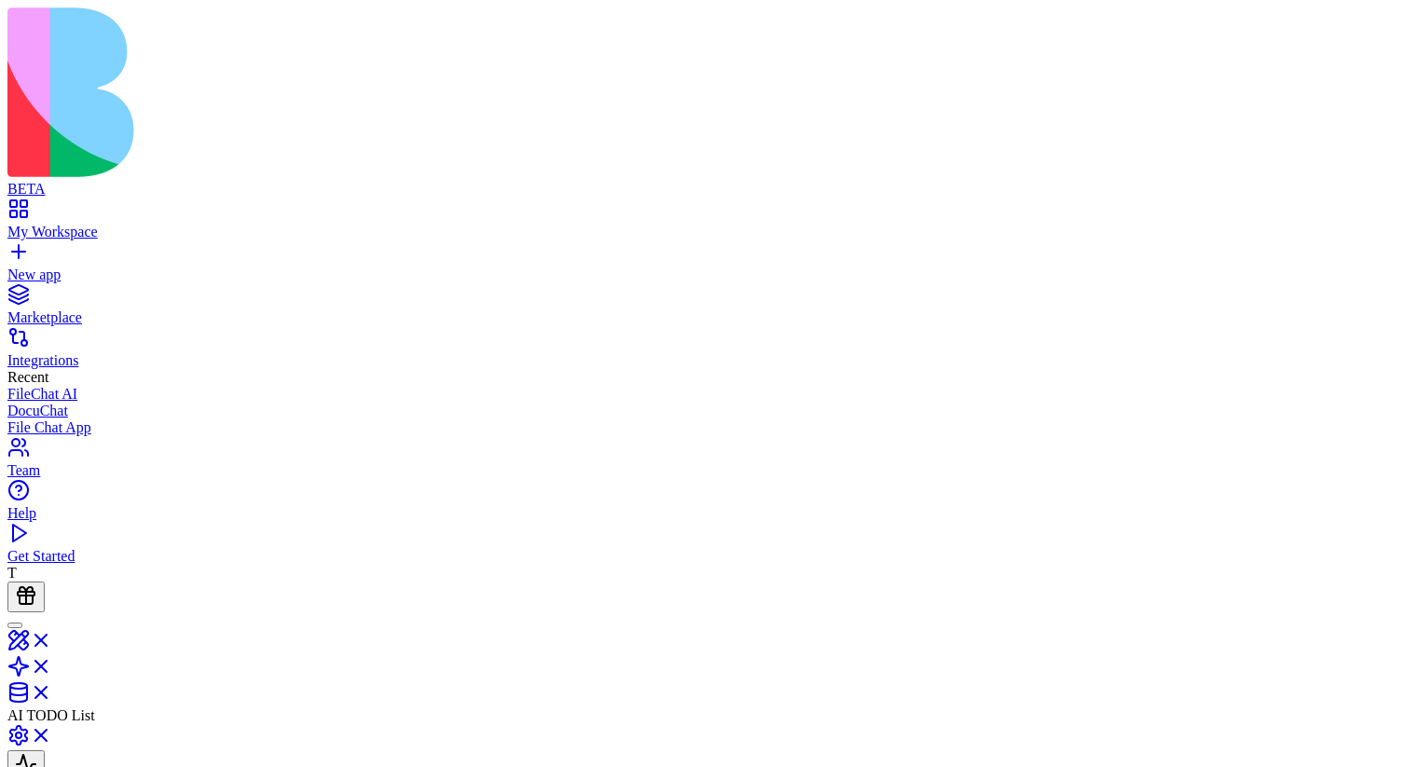
click at [98, 612] on div "AI TODO List" at bounding box center [704, 668] width 1394 height 112
click at [52, 638] on link at bounding box center [29, 646] width 45 height 16
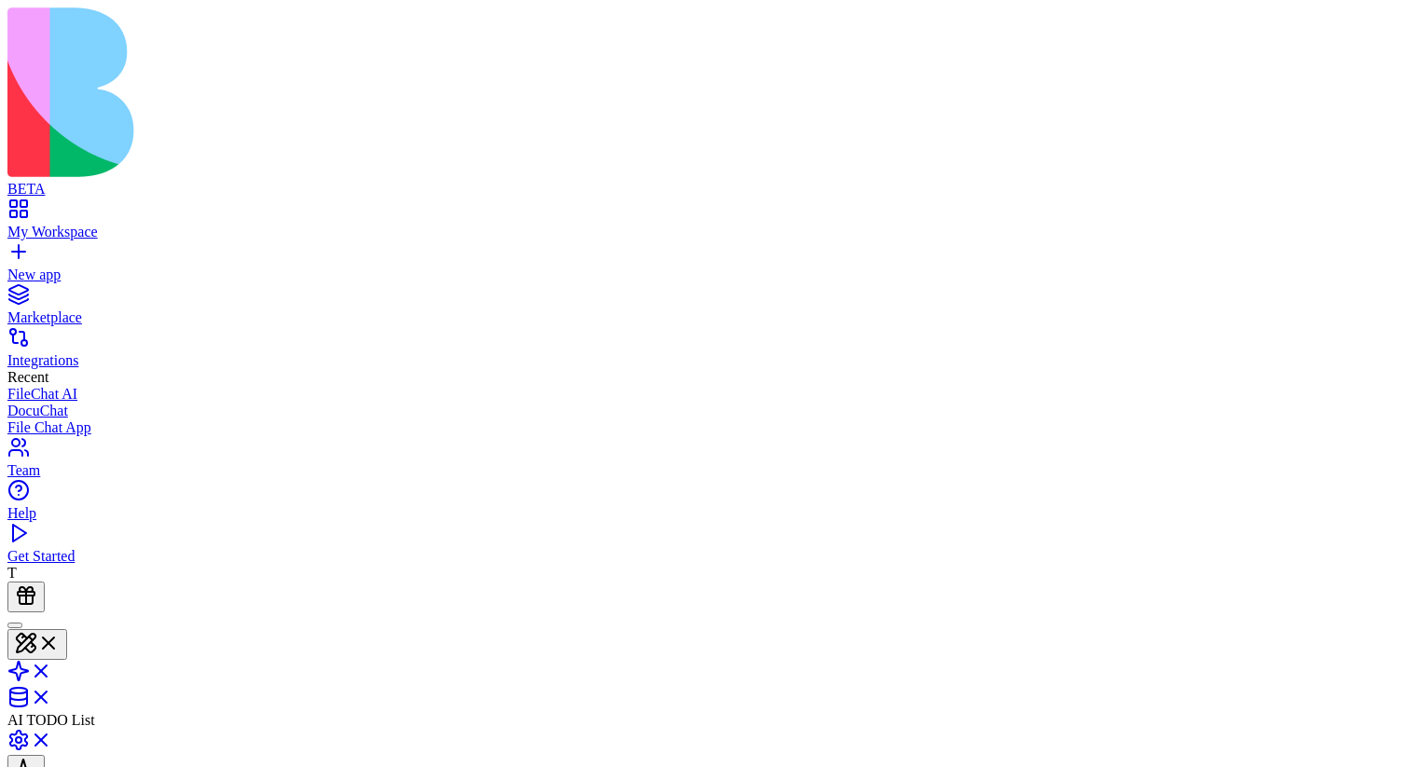
click at [158, 612] on header "AI TODO List Invite & Share" at bounding box center [704, 714] width 1394 height 204
click at [52, 669] on link at bounding box center [29, 677] width 45 height 16
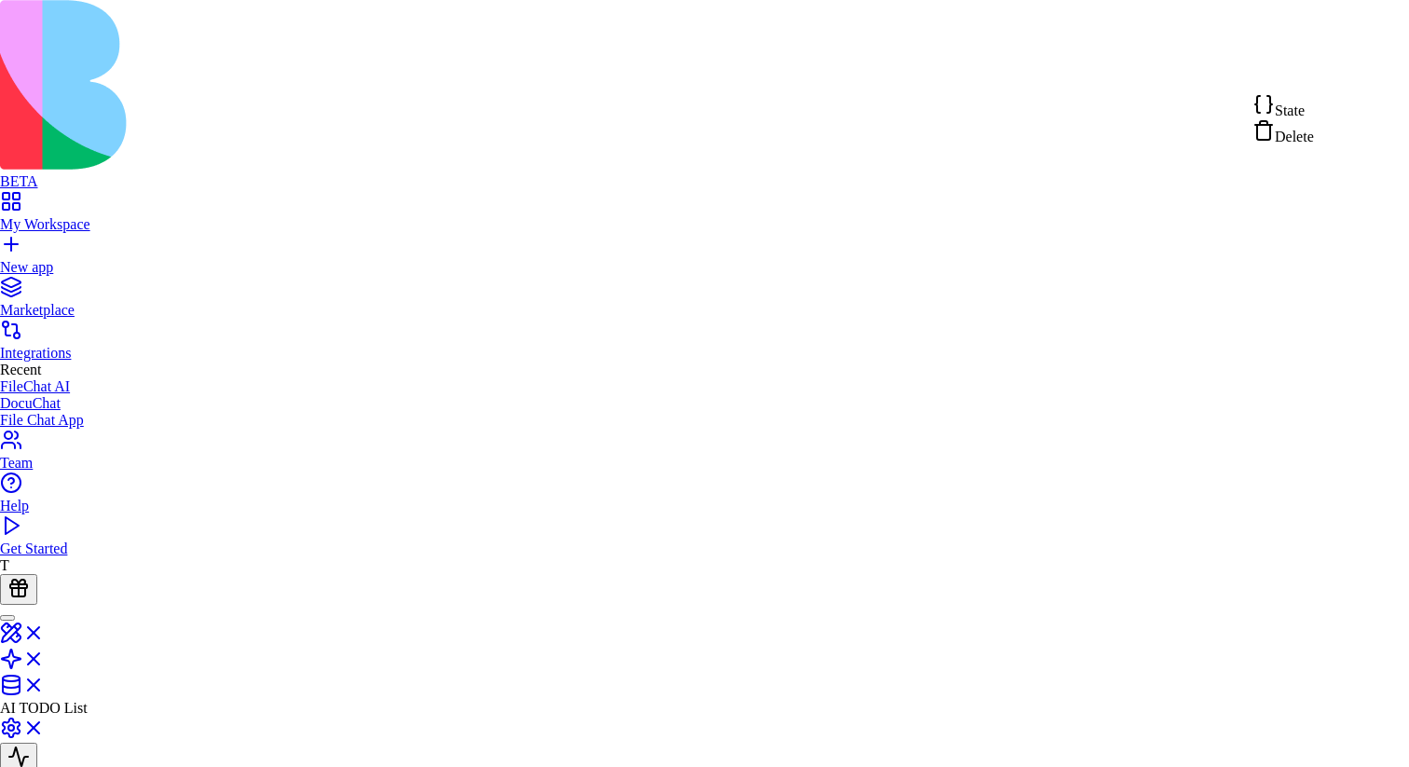
click at [1314, 102] on div "State" at bounding box center [1282, 106] width 61 height 26
drag, startPoint x: 579, startPoint y: 425, endPoint x: 946, endPoint y: 429, distance: 366.2
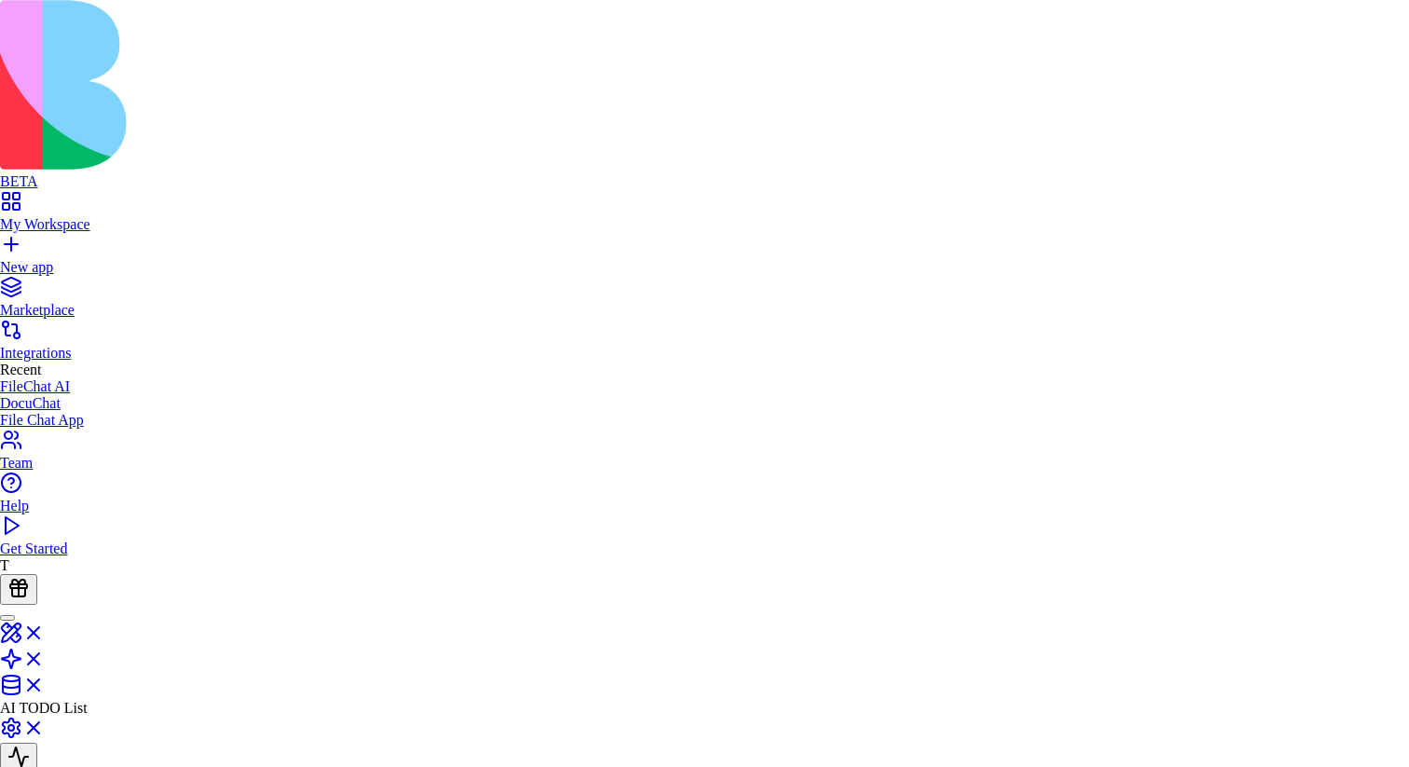
type textarea "**********"
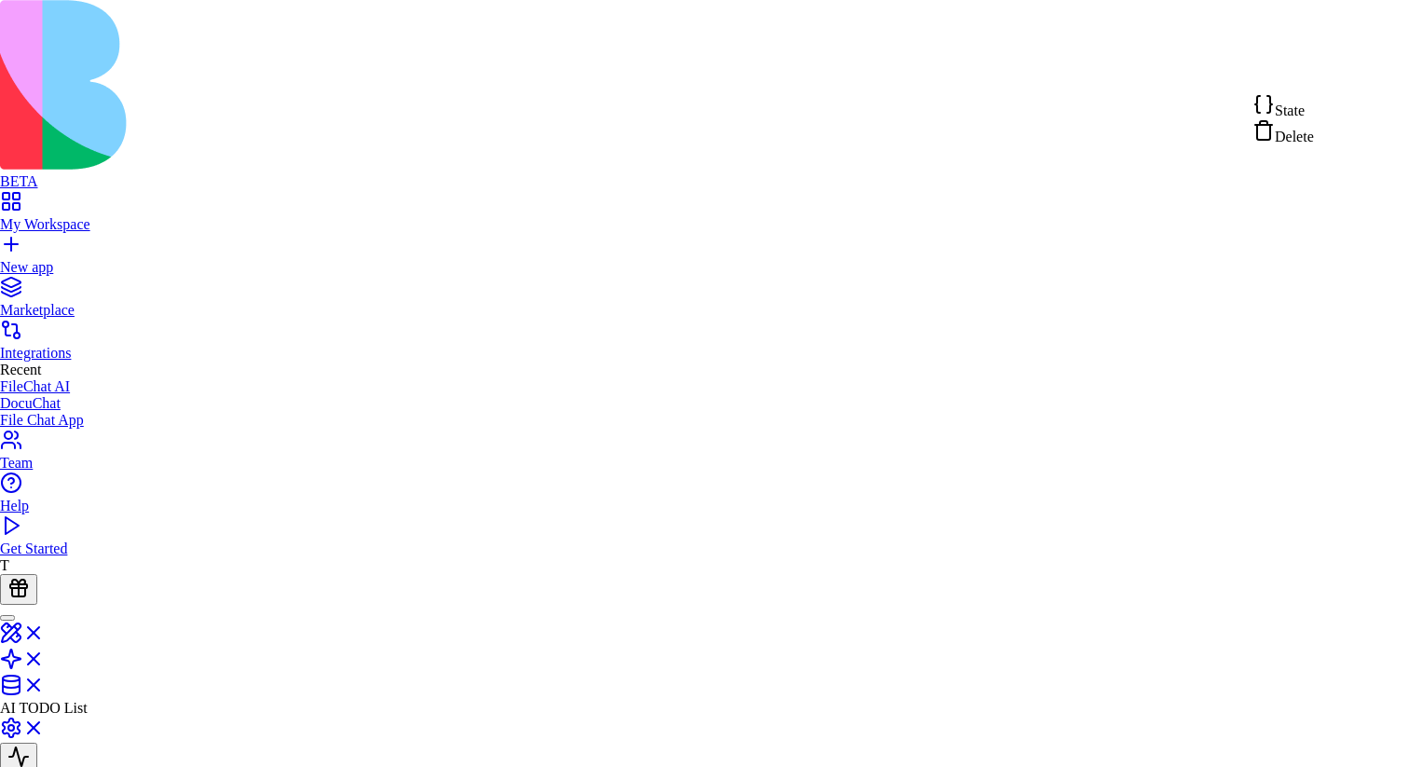
click at [1314, 109] on div "State" at bounding box center [1282, 106] width 61 height 26
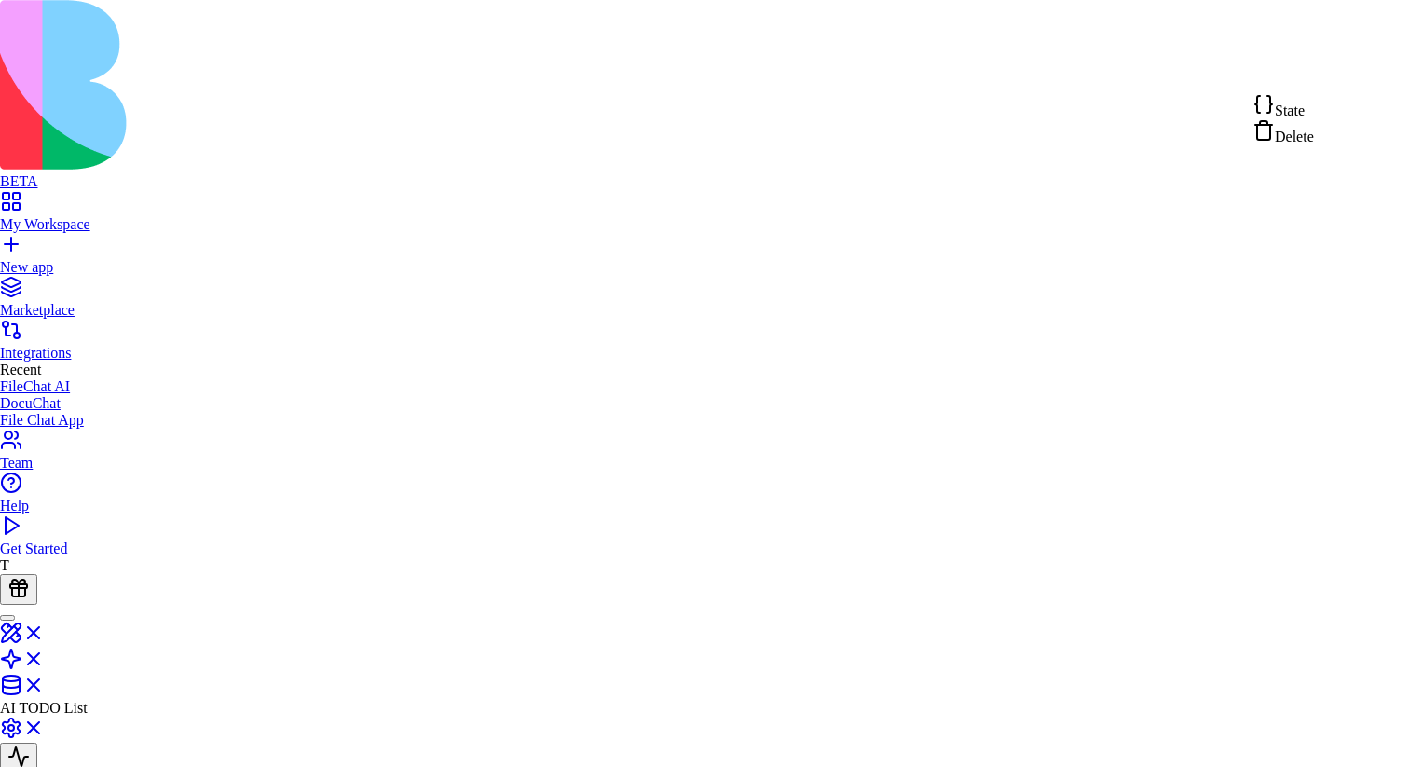
click at [1314, 112] on div "State" at bounding box center [1282, 106] width 61 height 26
type textarea "**********"
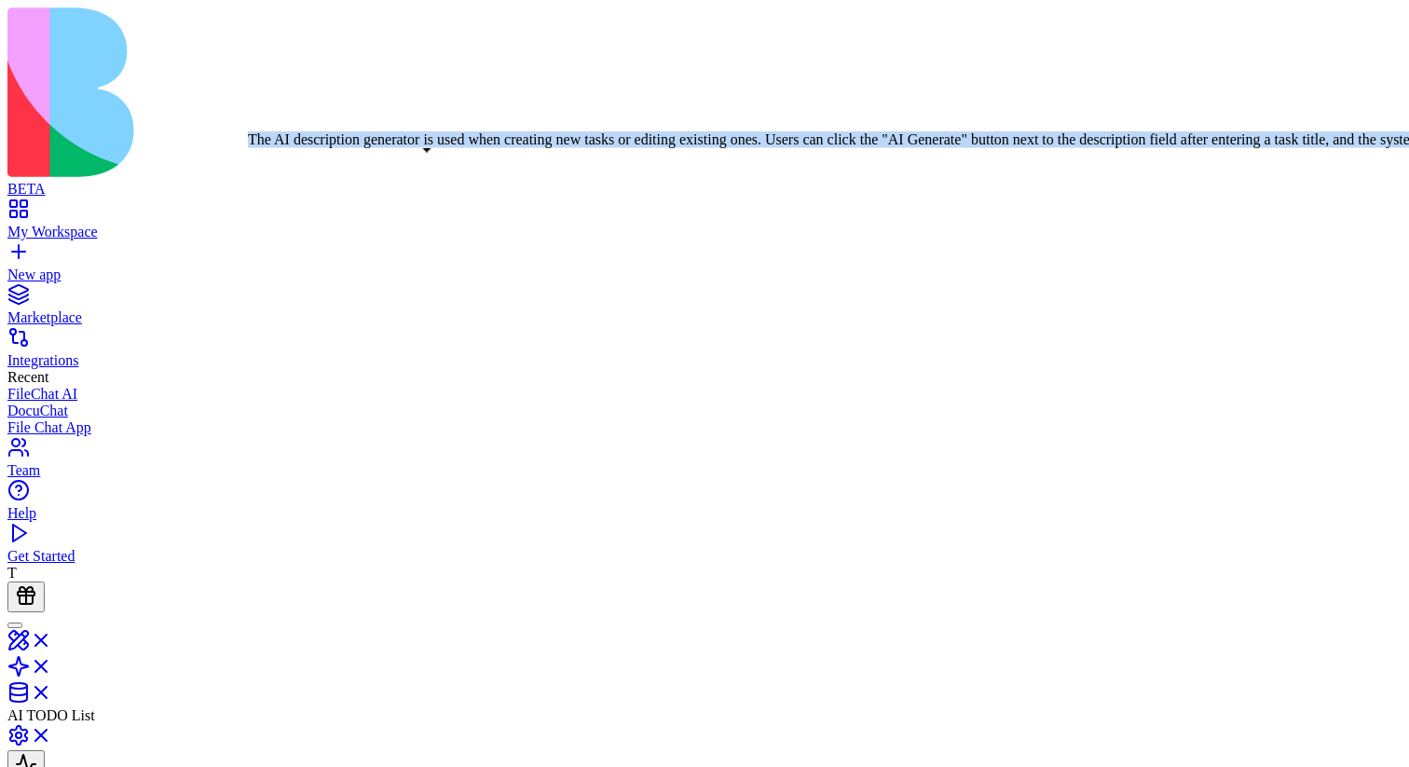
drag, startPoint x: 439, startPoint y: 349, endPoint x: 262, endPoint y: 154, distance: 263.8
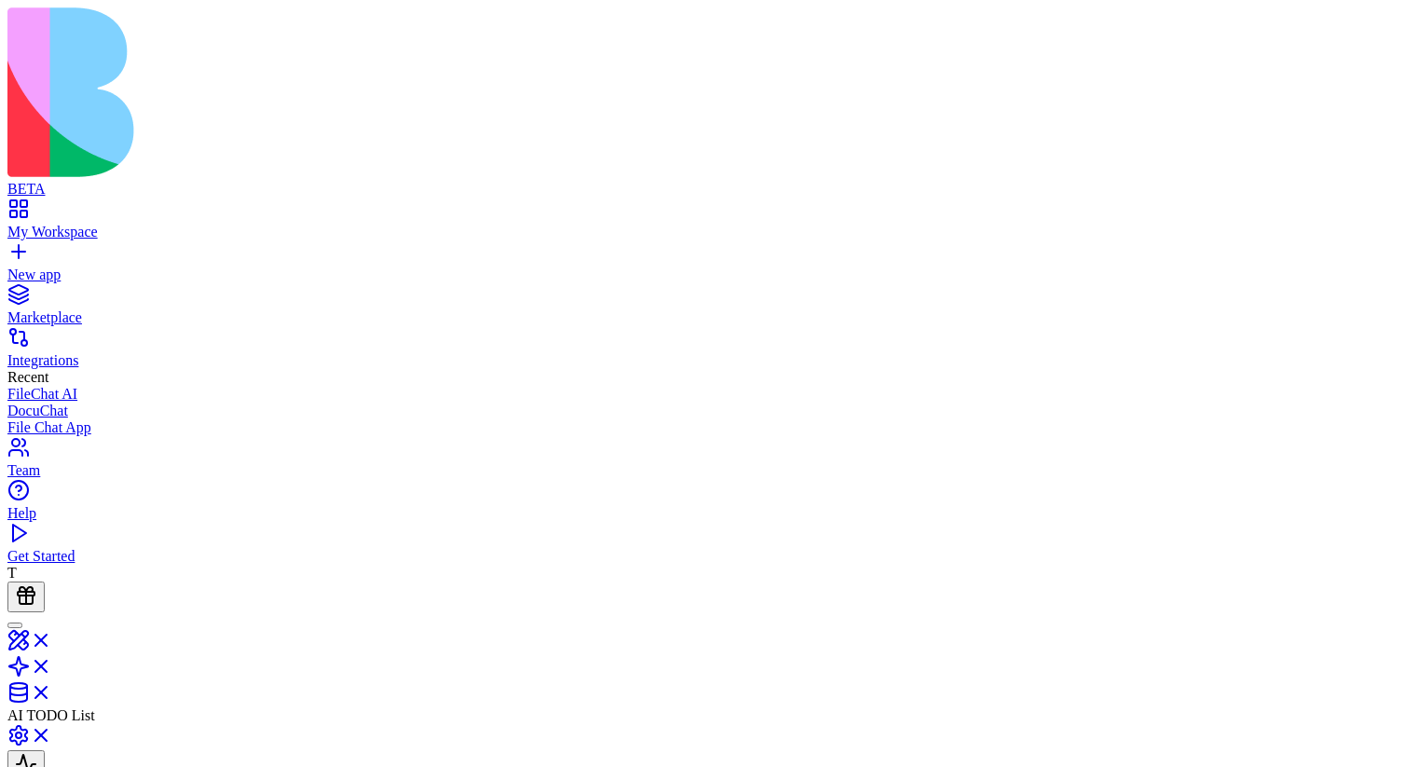
click at [36, 565] on link "Get Started" at bounding box center [704, 548] width 1394 height 34
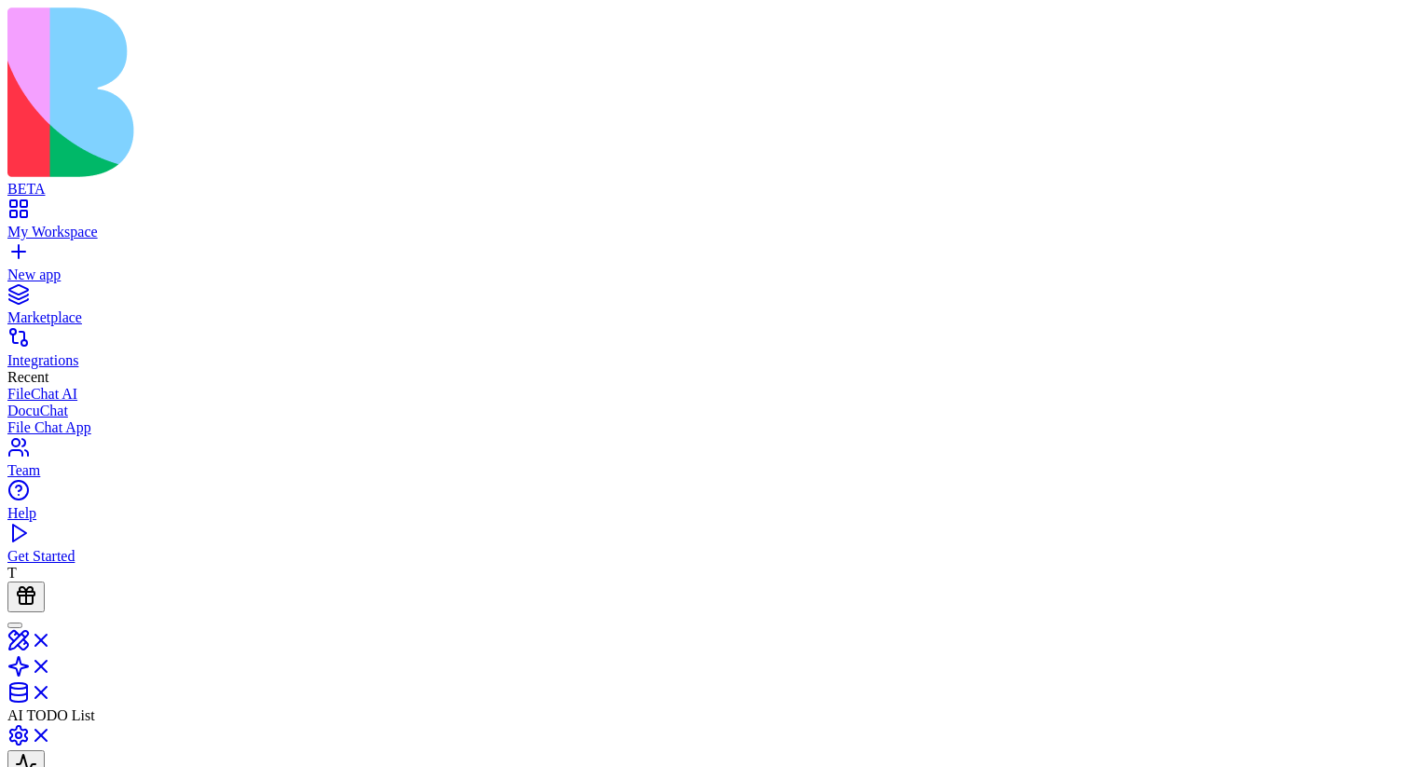
click at [33, 565] on link "Get Started" at bounding box center [704, 548] width 1394 height 34
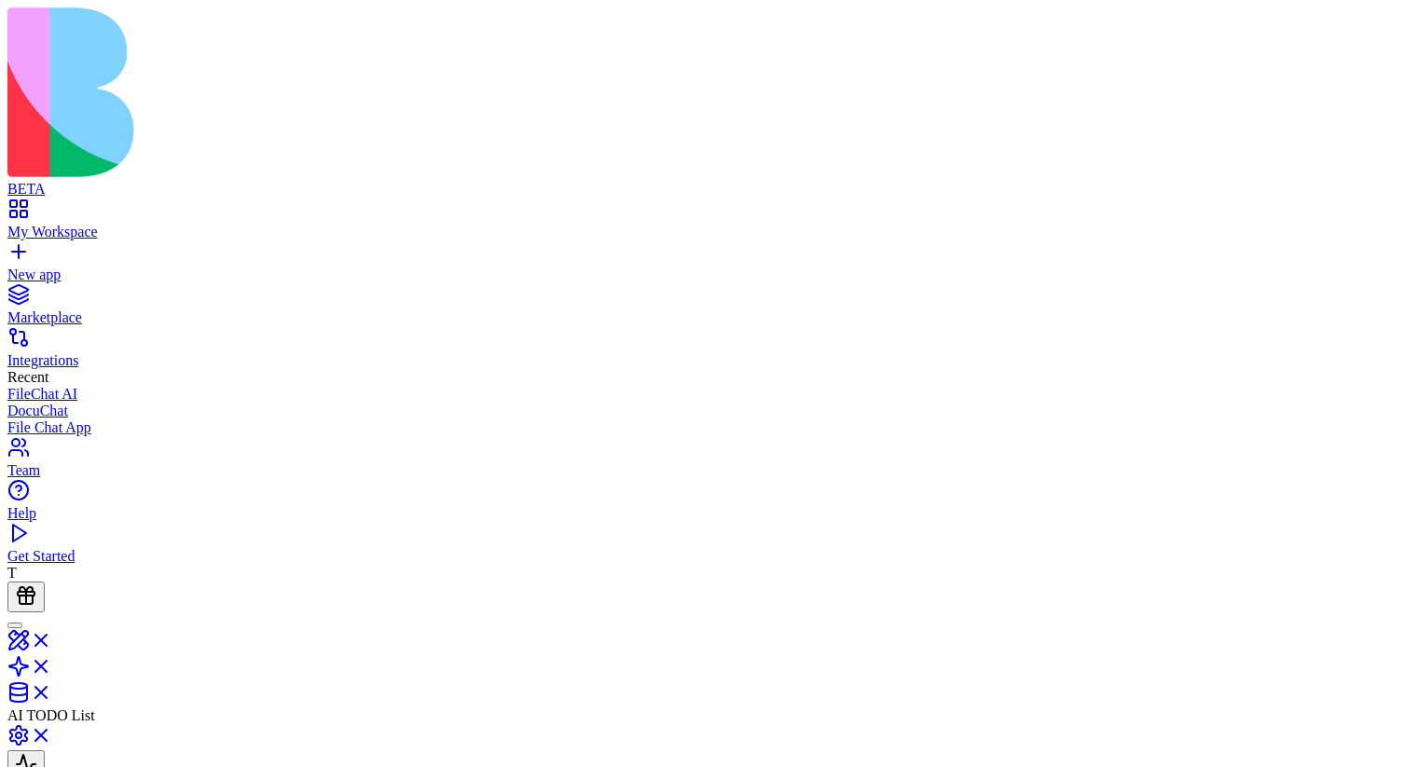
click at [27, 565] on link "Get Started" at bounding box center [704, 548] width 1394 height 34
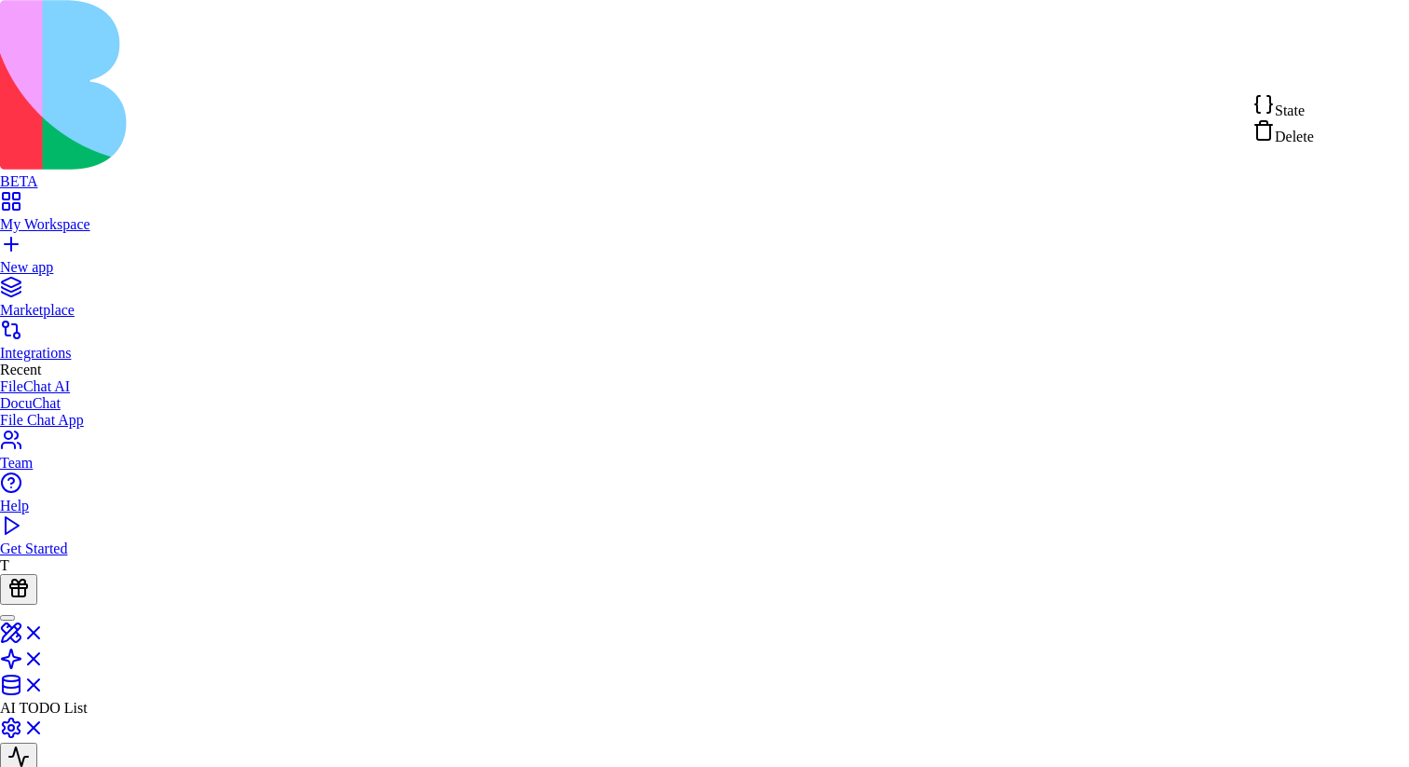
click at [1352, 77] on html "**********" at bounding box center [704, 536] width 1409 height 1072
click at [1313, 512] on html "**********" at bounding box center [704, 536] width 1409 height 1072
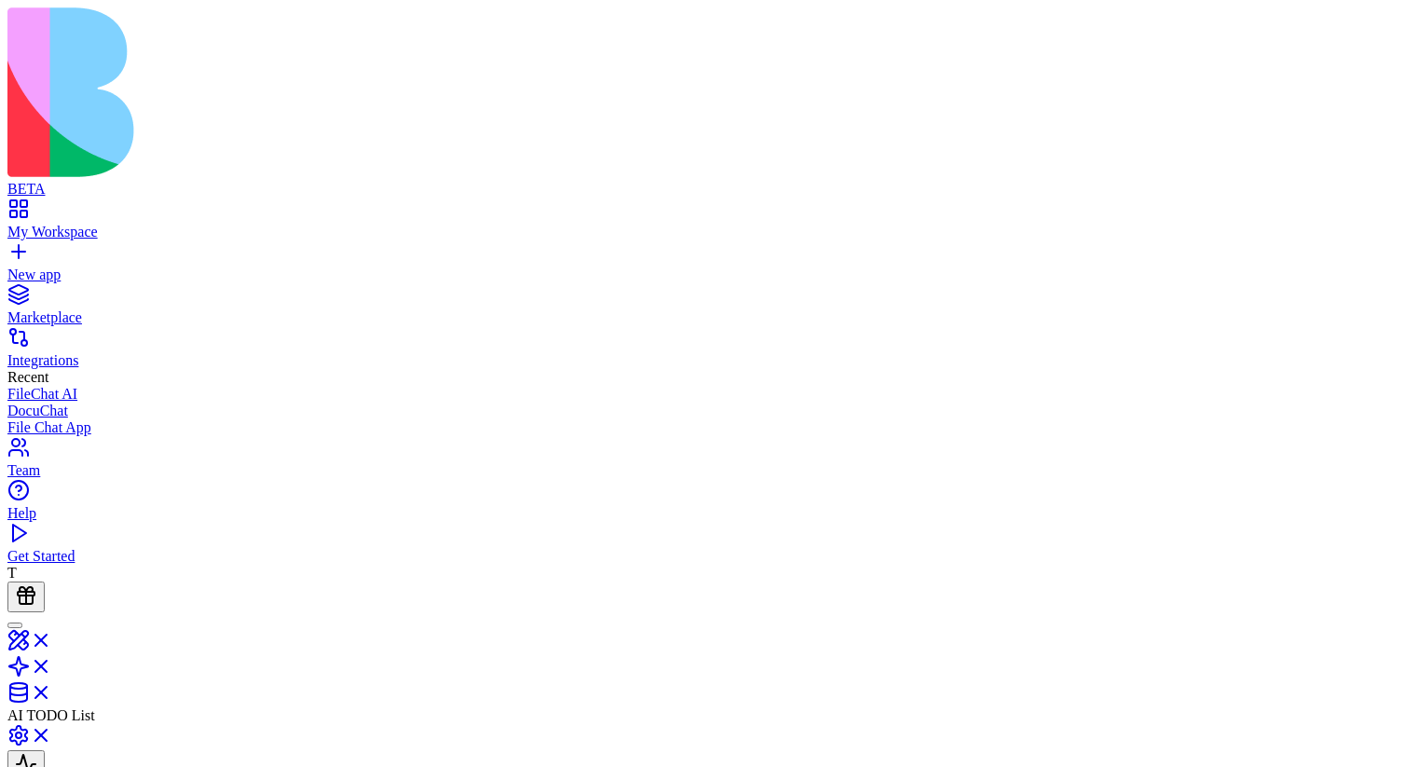
click at [34, 250] on link "New app" at bounding box center [704, 267] width 1394 height 34
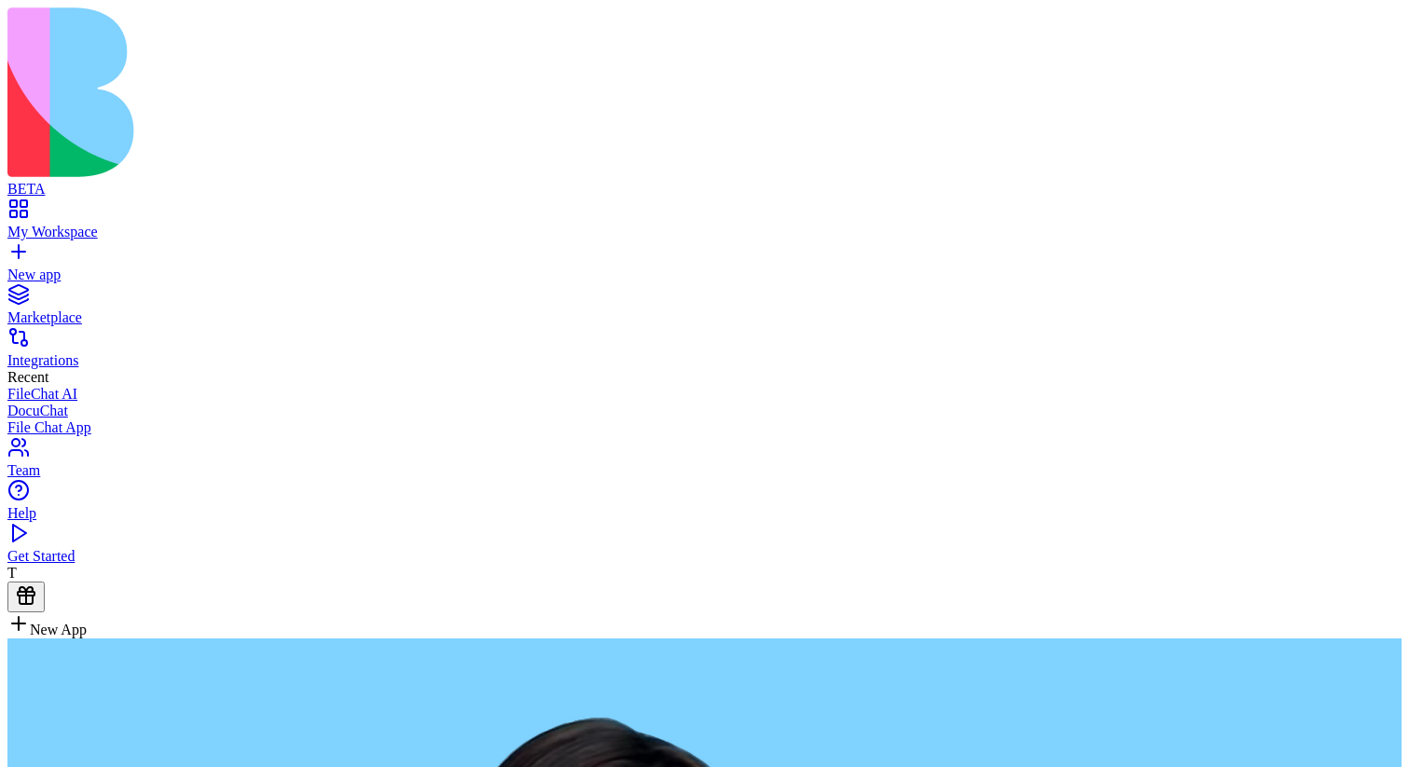
type textarea "**********"
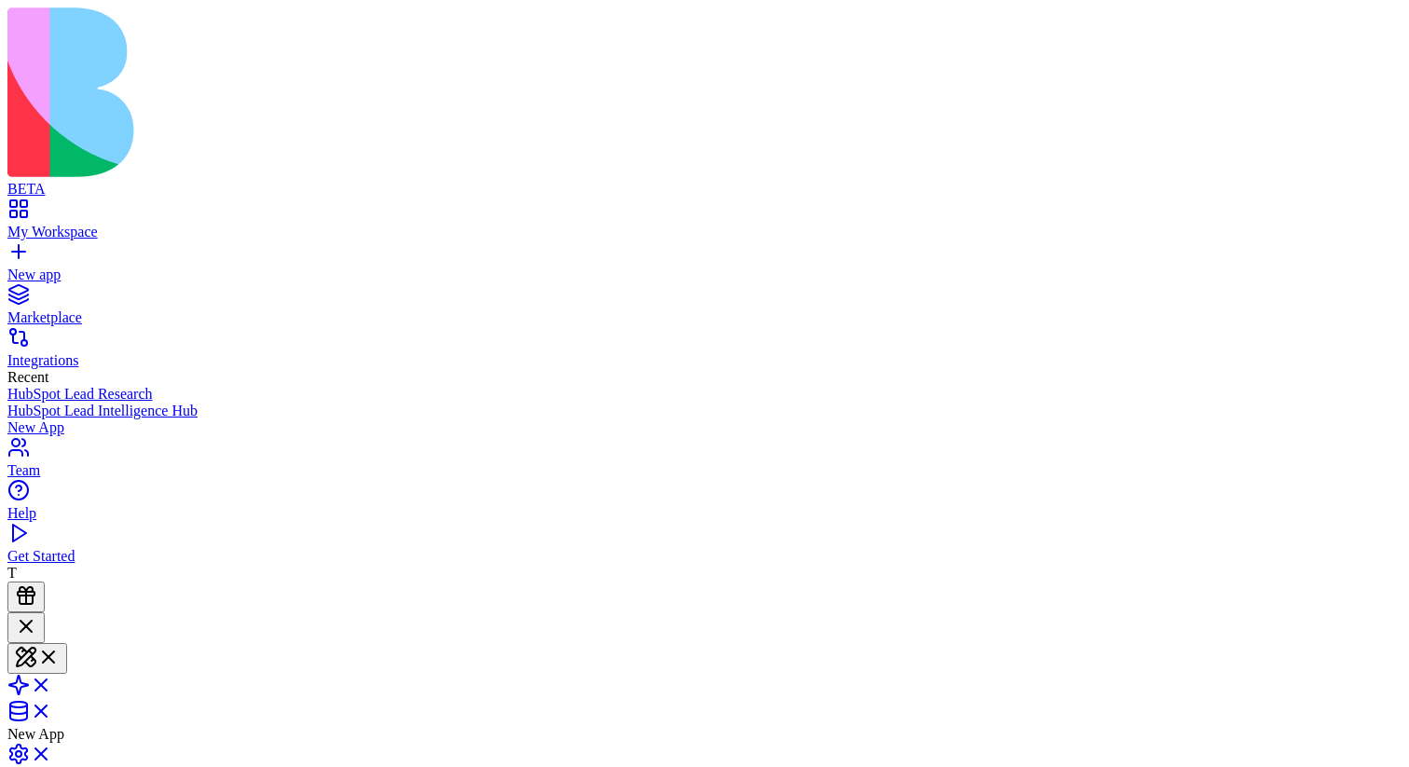
click at [87, 565] on div "Get Started" at bounding box center [704, 556] width 1394 height 17
click at [52, 709] on span at bounding box center [52, 717] width 0 height 16
click at [52, 683] on span at bounding box center [52, 691] width 0 height 16
click at [52, 652] on link at bounding box center [29, 660] width 45 height 16
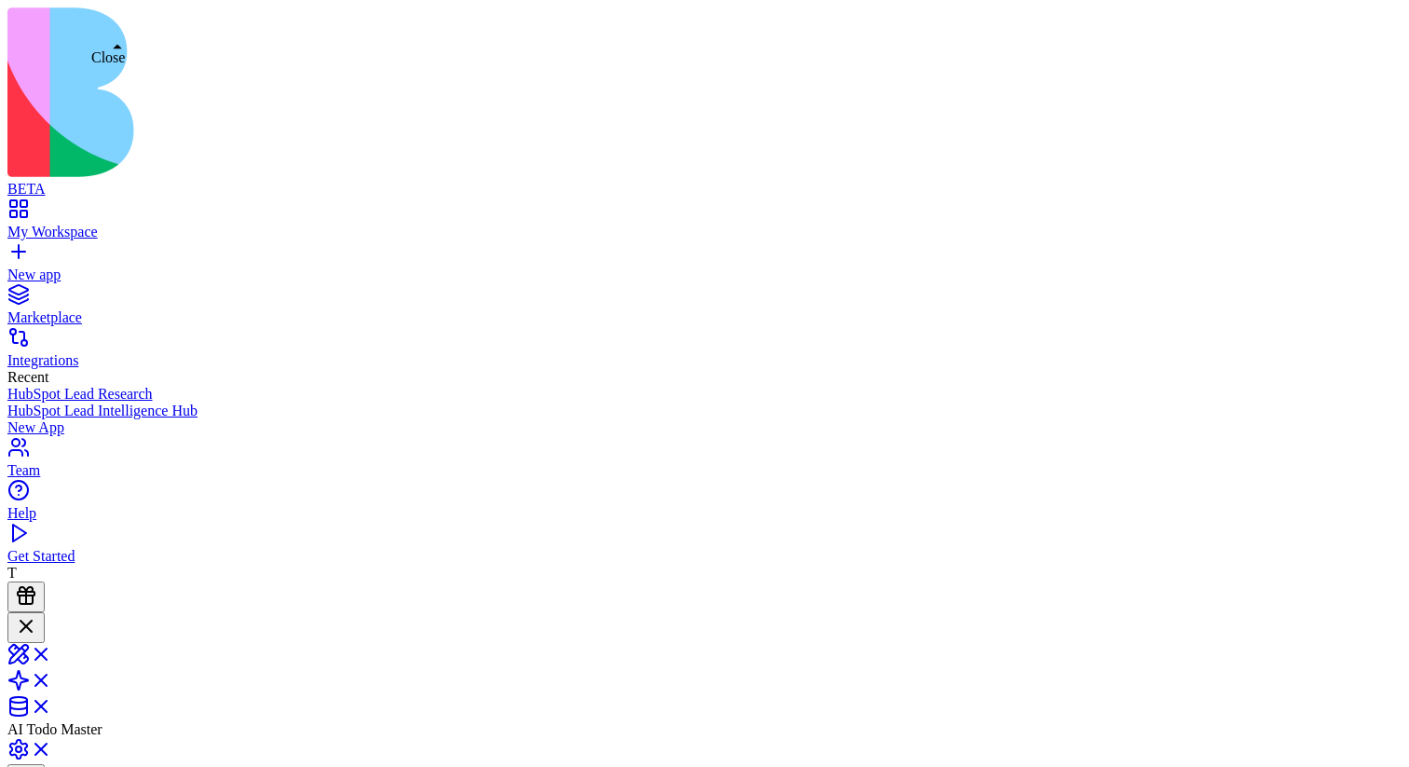
click at [52, 652] on link at bounding box center [29, 660] width 45 height 16
click at [52, 709] on span at bounding box center [52, 717] width 0 height 16
click at [52, 678] on link at bounding box center [29, 686] width 45 height 16
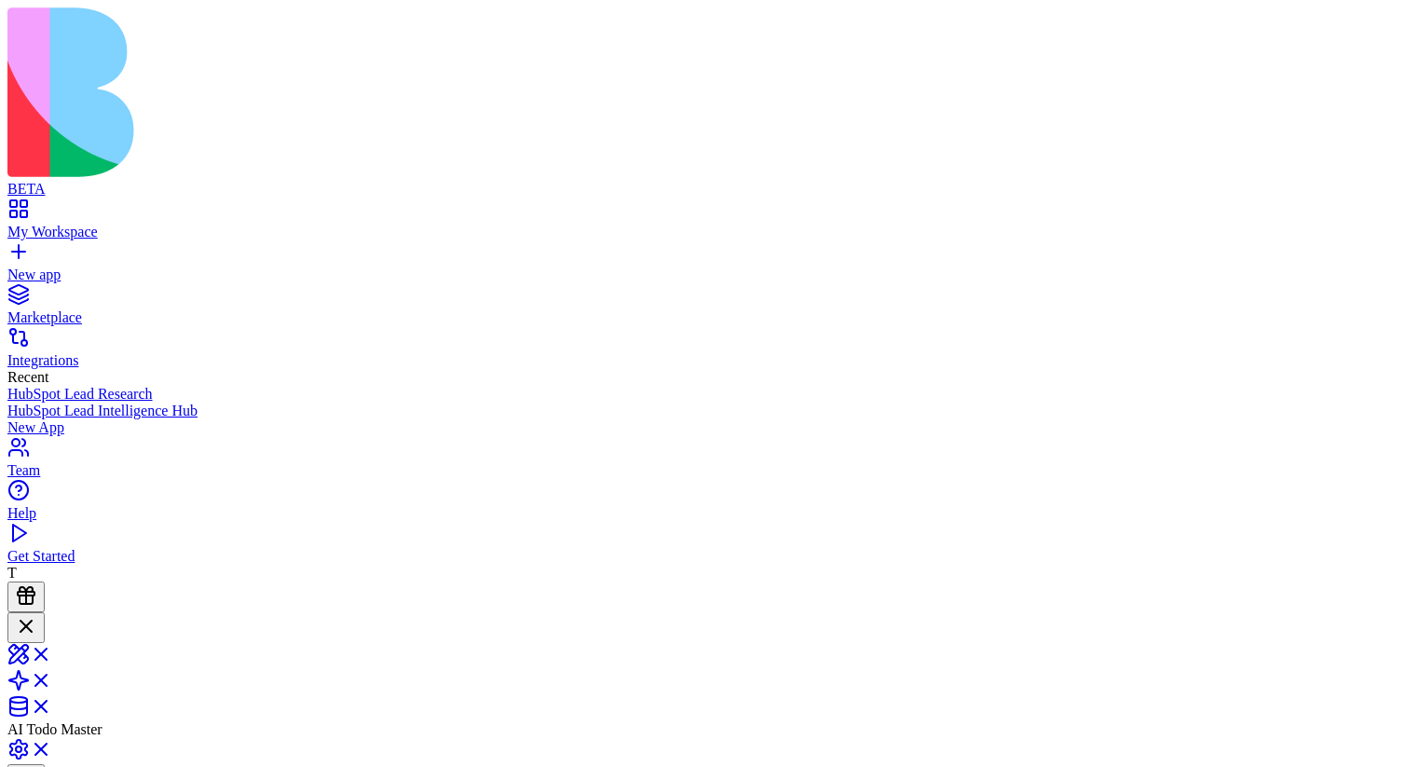
click at [52, 704] on link at bounding box center [29, 712] width 45 height 16
click at [52, 652] on link at bounding box center [29, 660] width 45 height 16
click at [52, 683] on link at bounding box center [29, 691] width 45 height 16
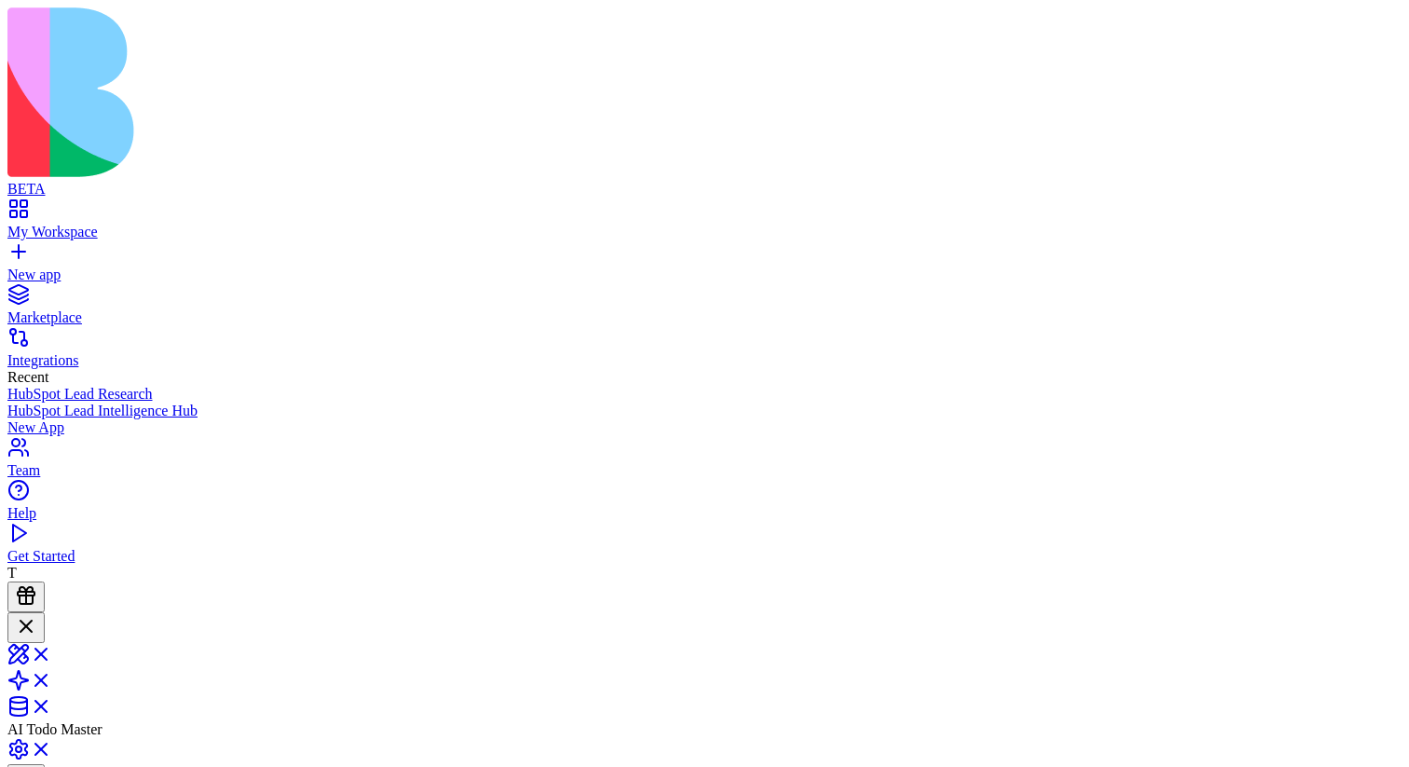
scroll to position [138, 0]
click at [52, 652] on span at bounding box center [52, 660] width 0 height 16
click at [52, 683] on link at bounding box center [29, 691] width 45 height 16
click at [52, 704] on link at bounding box center [29, 712] width 45 height 16
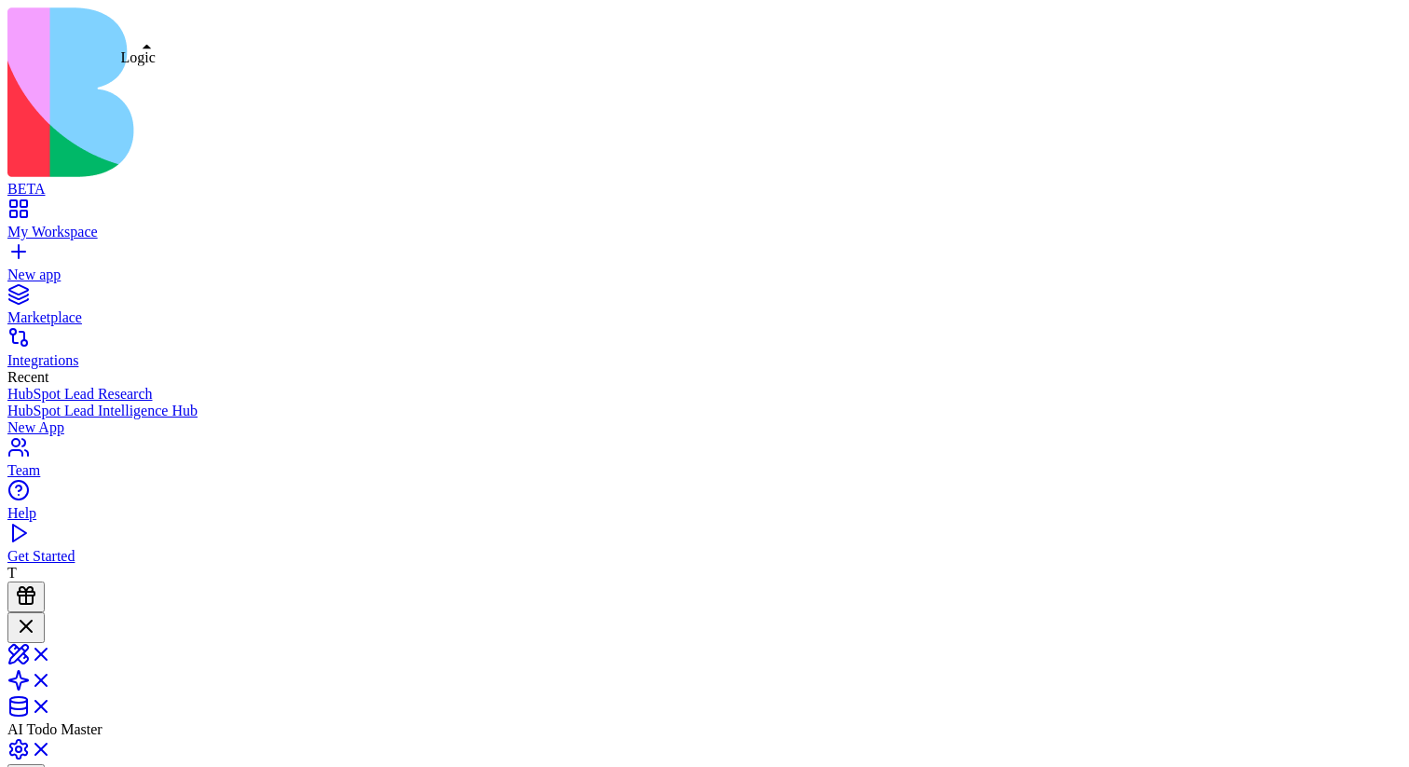
click at [52, 678] on link at bounding box center [29, 686] width 45 height 16
click at [37, 615] on div at bounding box center [26, 627] width 22 height 25
click at [52, 690] on link at bounding box center [29, 698] width 45 height 16
click at [52, 664] on link at bounding box center [29, 672] width 45 height 16
click at [52, 638] on link at bounding box center [29, 646] width 45 height 16
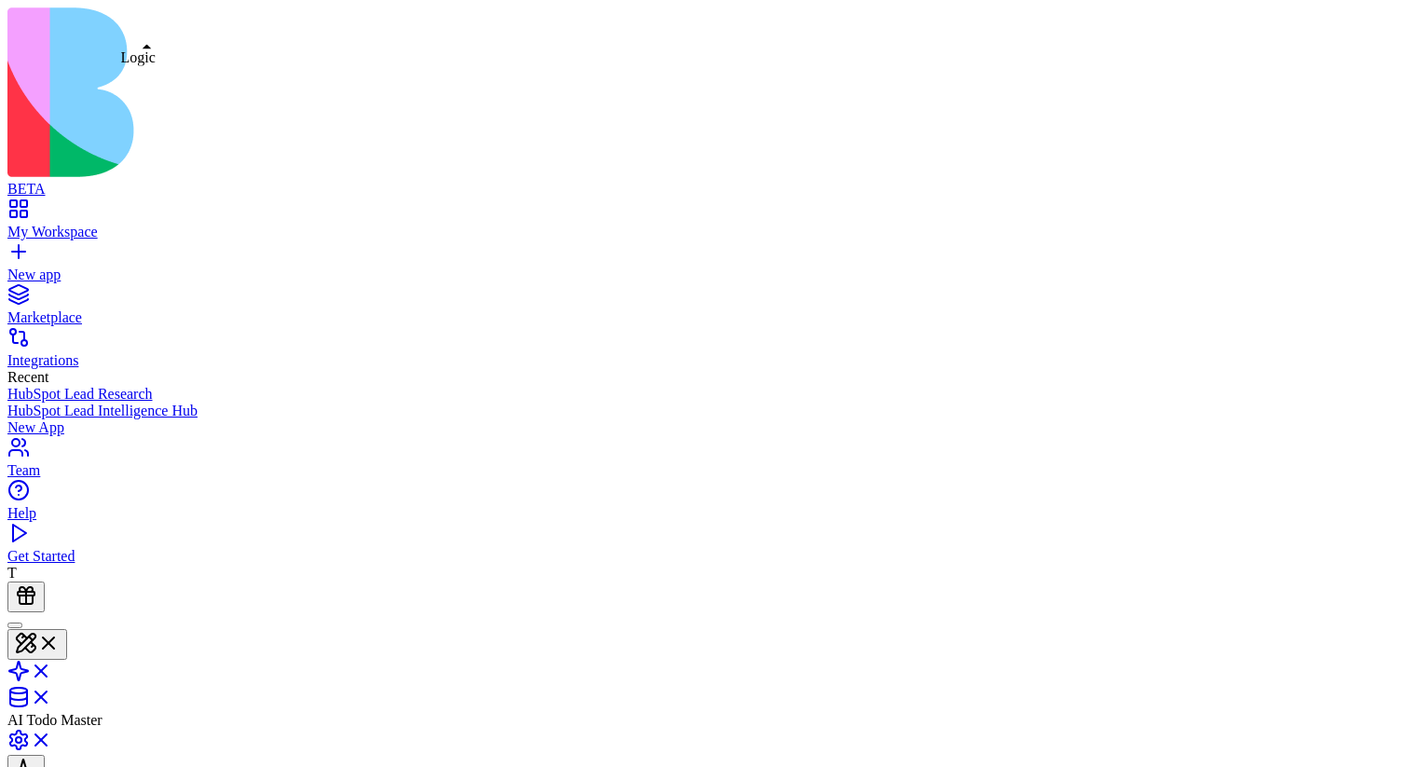
click at [52, 669] on link at bounding box center [29, 677] width 45 height 16
click at [52, 690] on link at bounding box center [29, 698] width 45 height 16
click at [52, 664] on link at bounding box center [29, 672] width 45 height 16
click at [52, 690] on link at bounding box center [29, 698] width 45 height 16
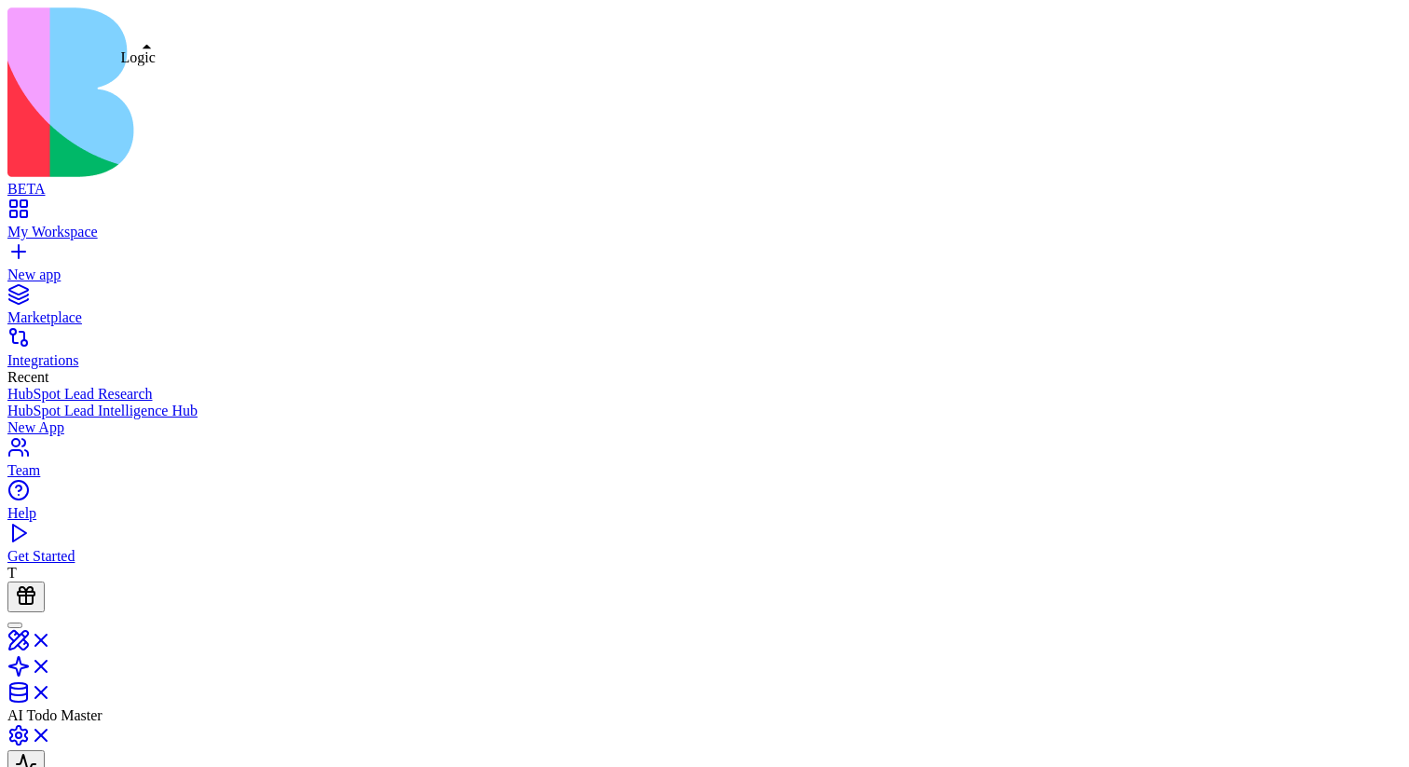
click at [52, 664] on link at bounding box center [29, 672] width 45 height 16
click at [52, 690] on link at bounding box center [29, 698] width 45 height 16
click at [52, 638] on link at bounding box center [29, 646] width 45 height 16
click at [52, 669] on link at bounding box center [29, 677] width 45 height 16
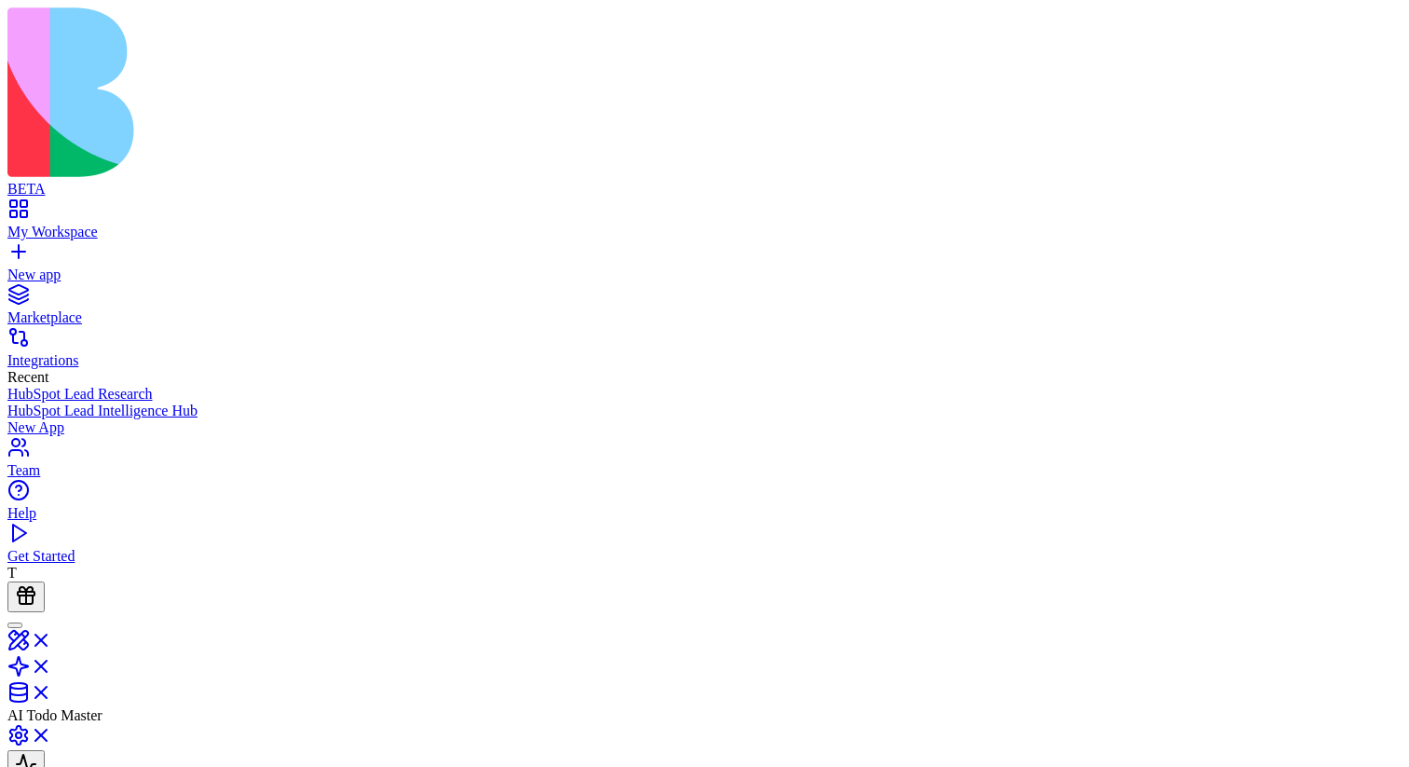
click at [98, 565] on link "Get Started" at bounding box center [704, 548] width 1394 height 34
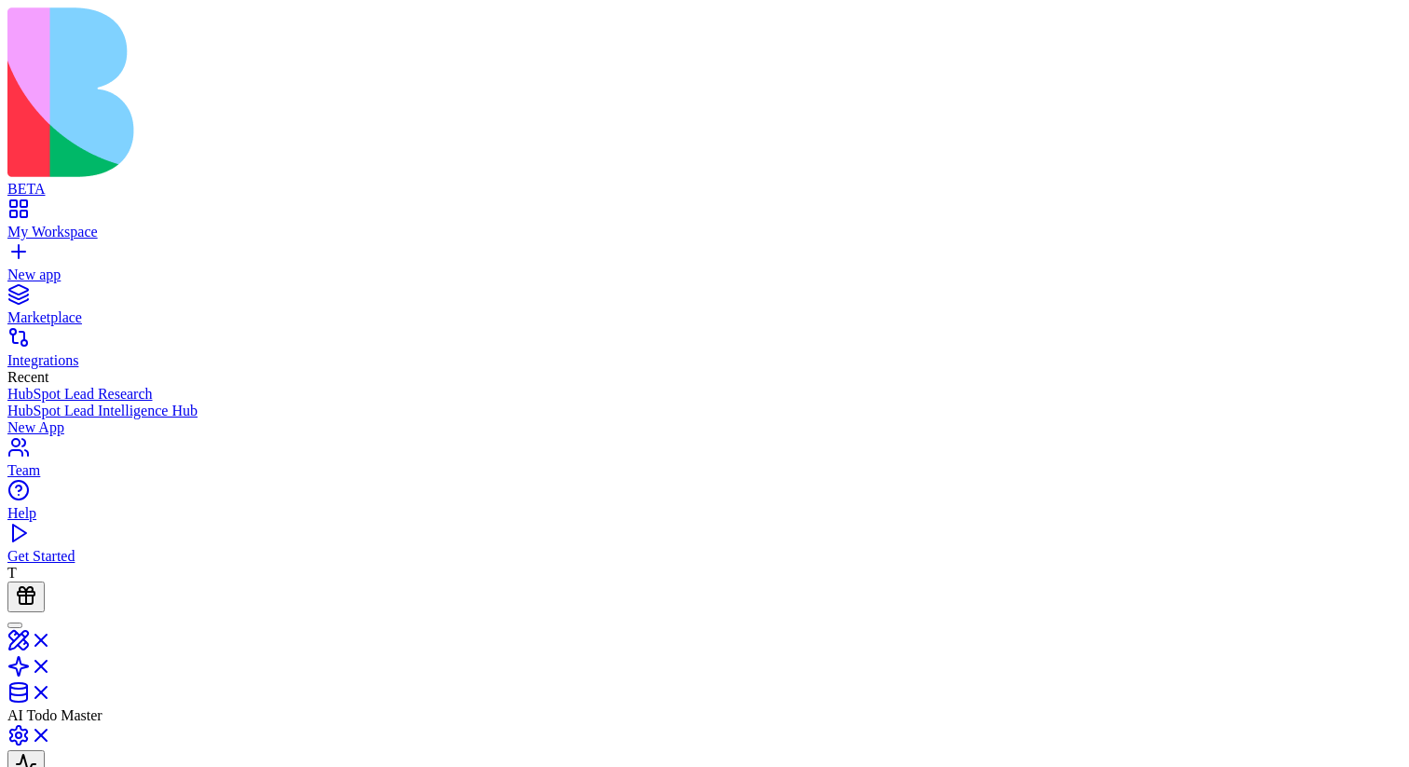
click at [106, 565] on link "Get Started" at bounding box center [704, 548] width 1394 height 34
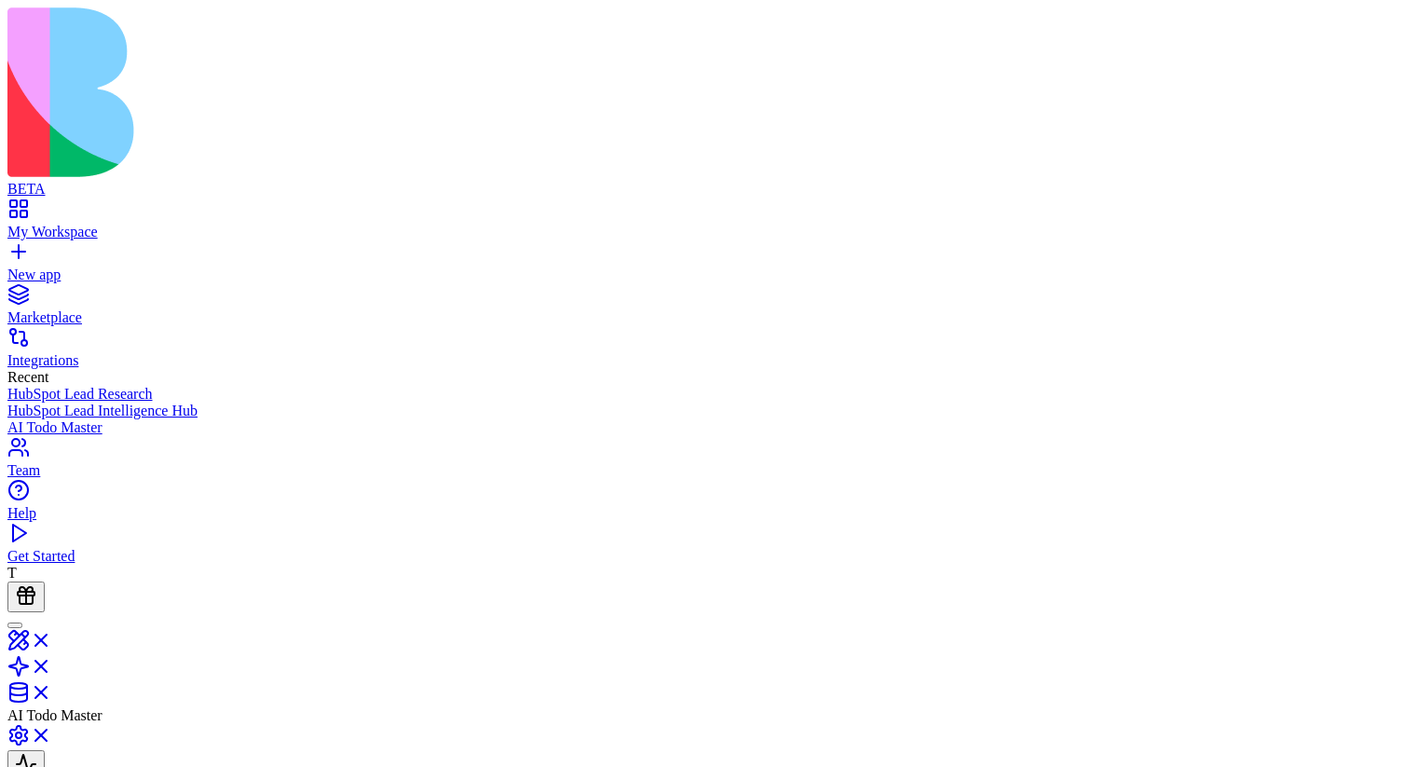
click at [31, 565] on link "Get Started" at bounding box center [704, 548] width 1394 height 34
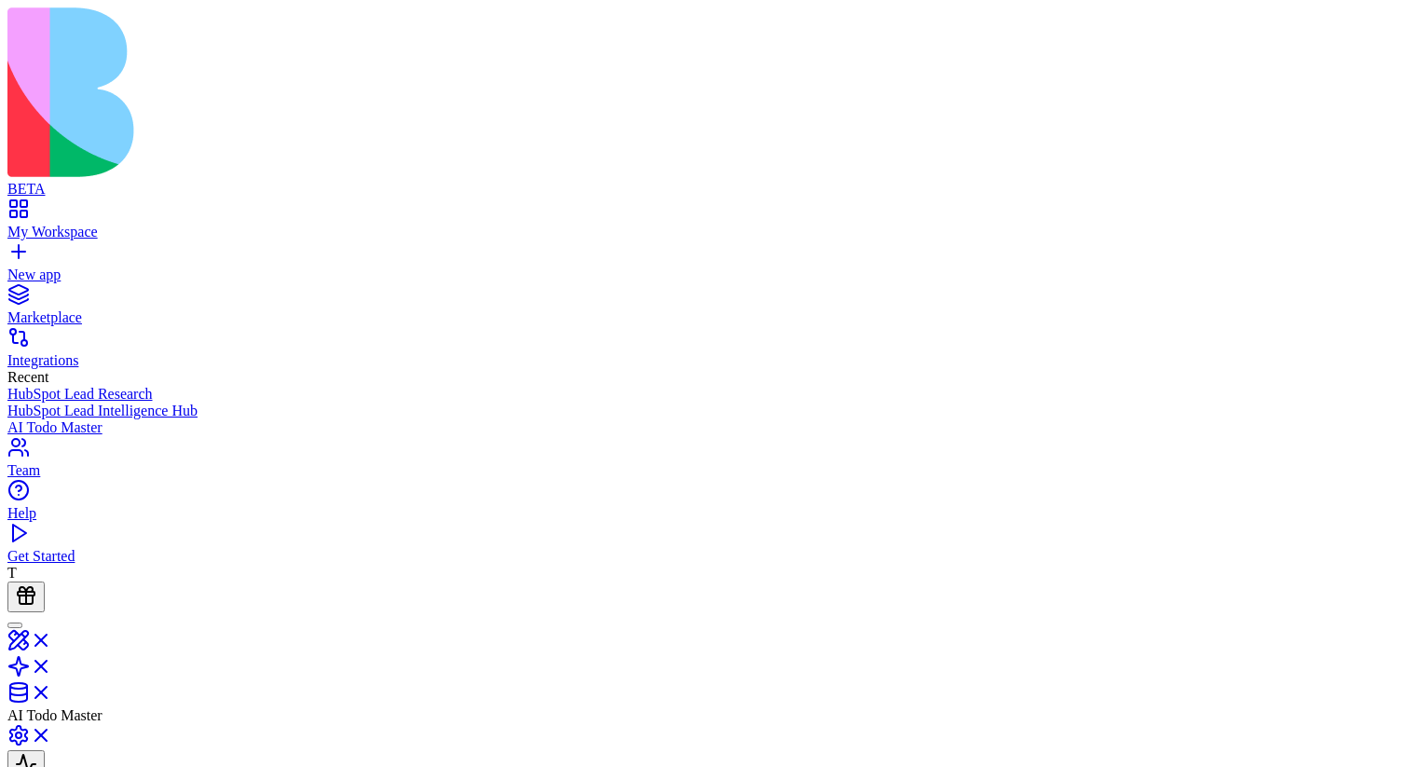
click at [61, 565] on div "Get Started" at bounding box center [704, 556] width 1394 height 17
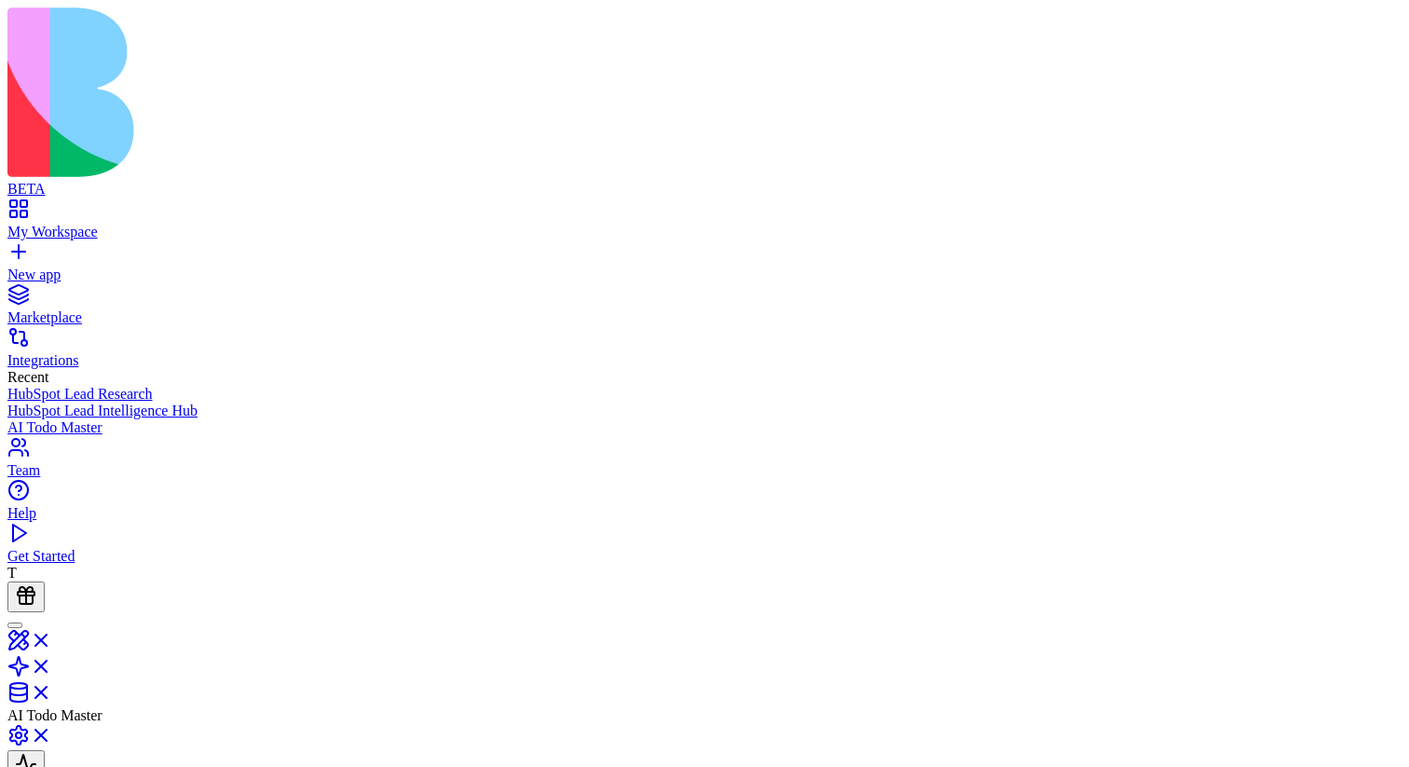
click at [60, 565] on div "Get Started" at bounding box center [704, 556] width 1394 height 17
